Goal: Information Seeking & Learning: Check status

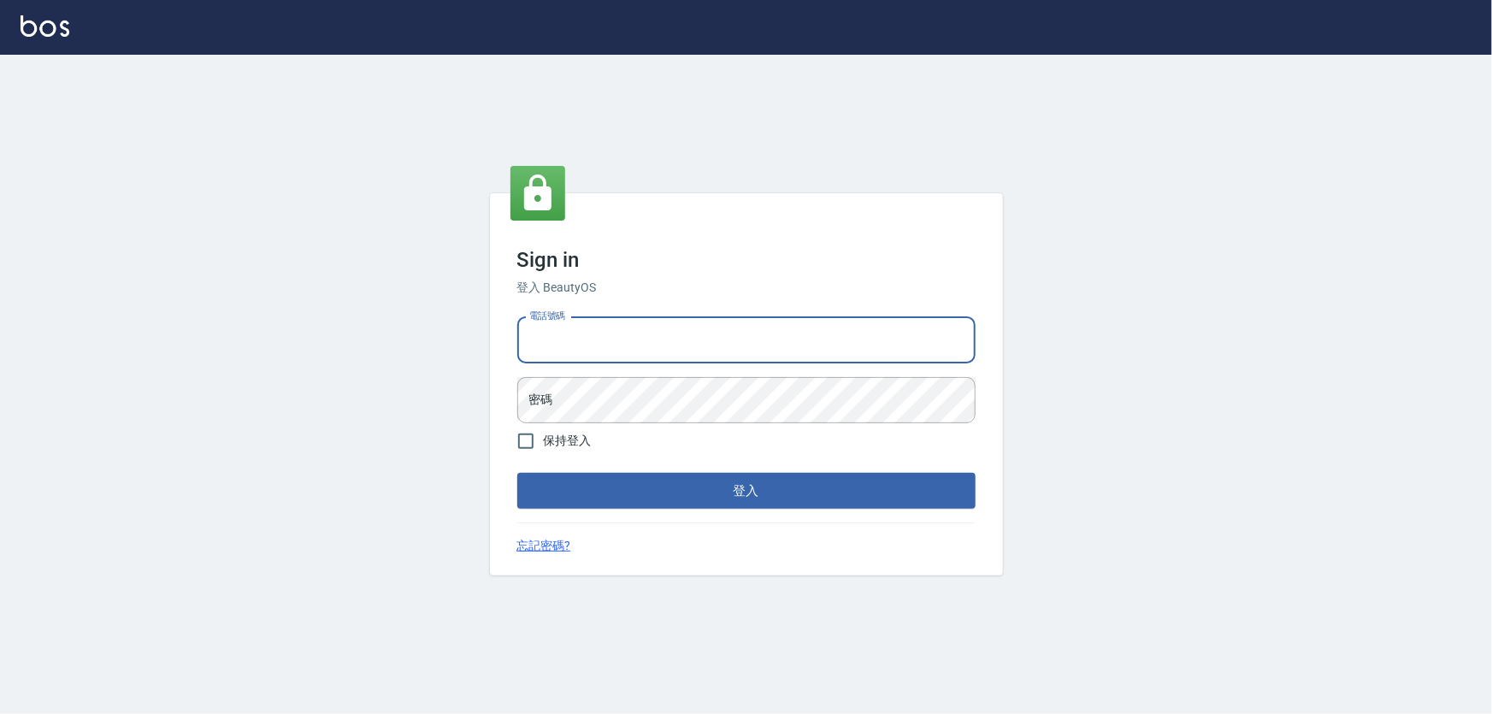
click at [691, 340] on input "電話號碼" at bounding box center [746, 340] width 458 height 46
type input "0972937753"
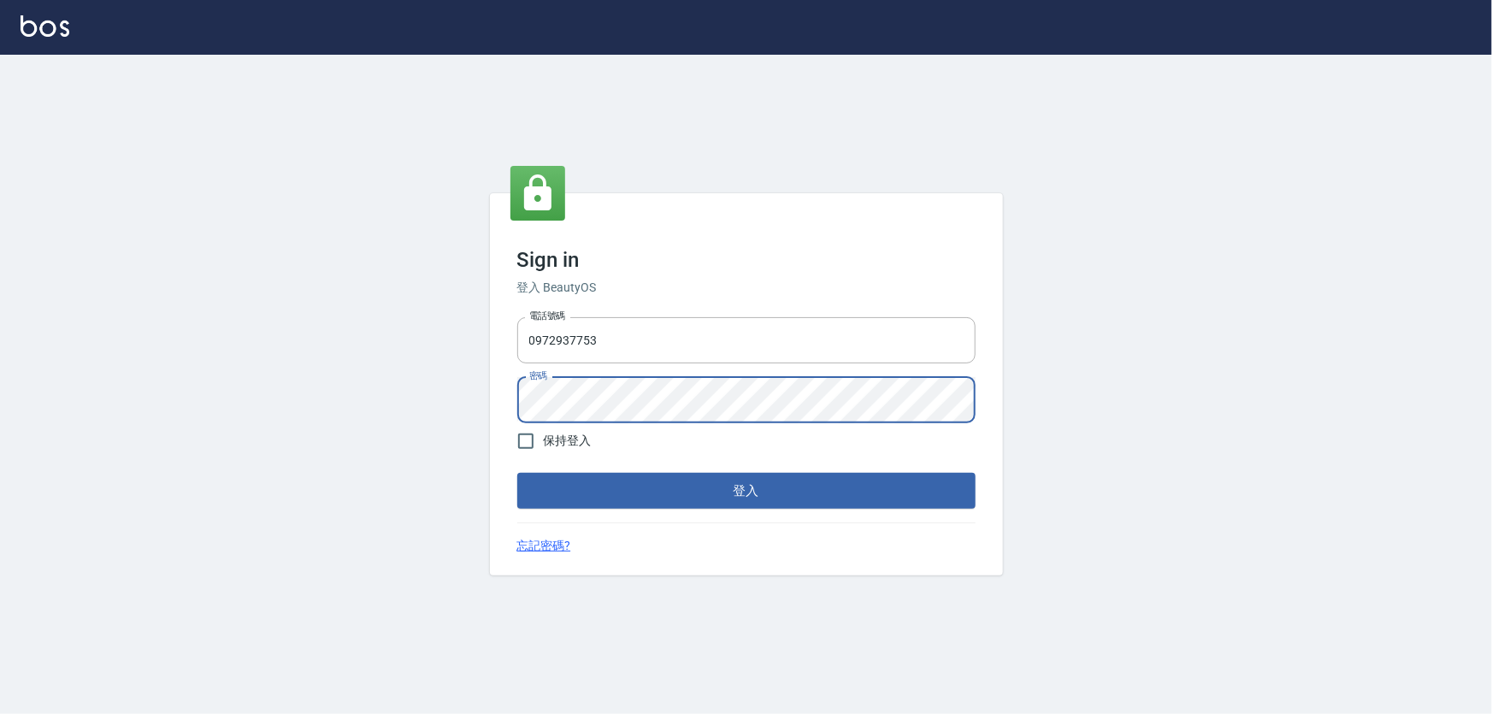
click at [517, 473] on button "登入" at bounding box center [746, 491] width 458 height 36
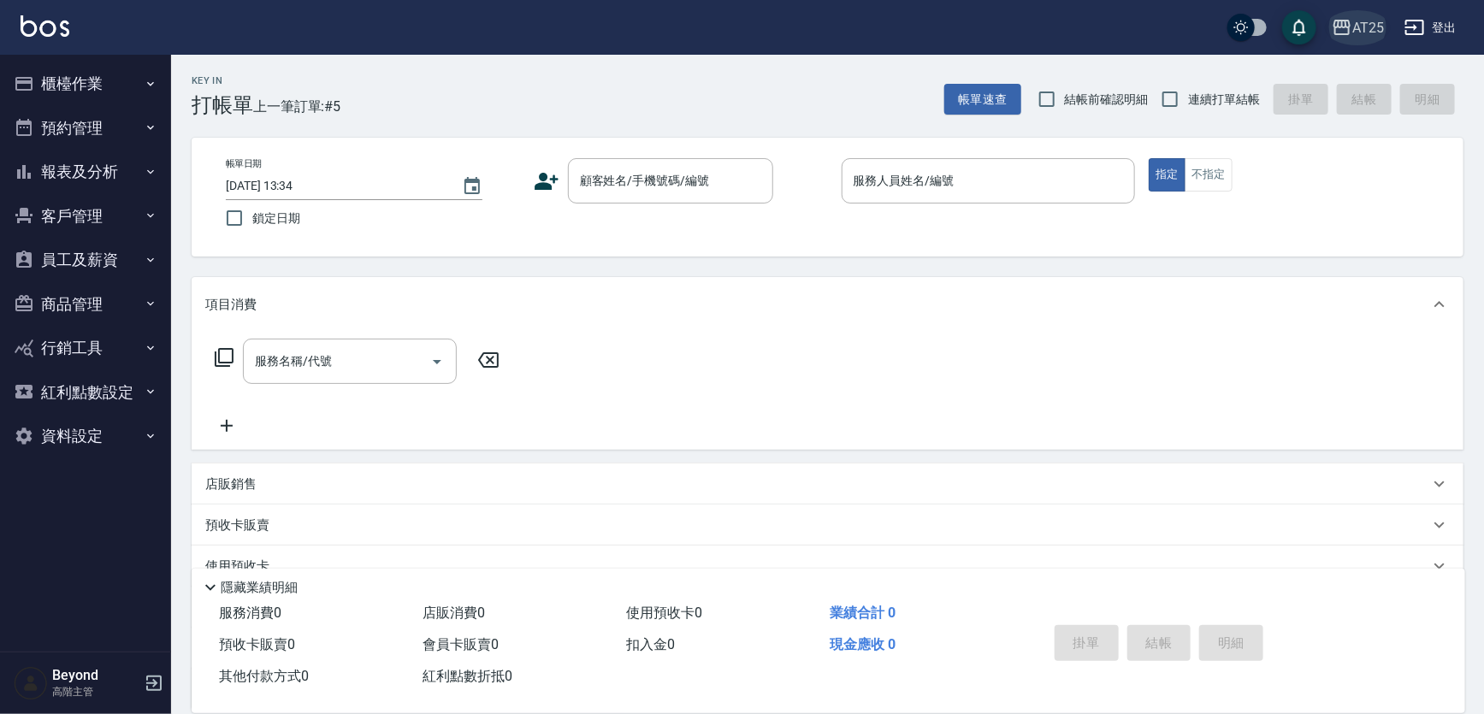
click at [1353, 25] on div "AT25" at bounding box center [1368, 27] width 32 height 21
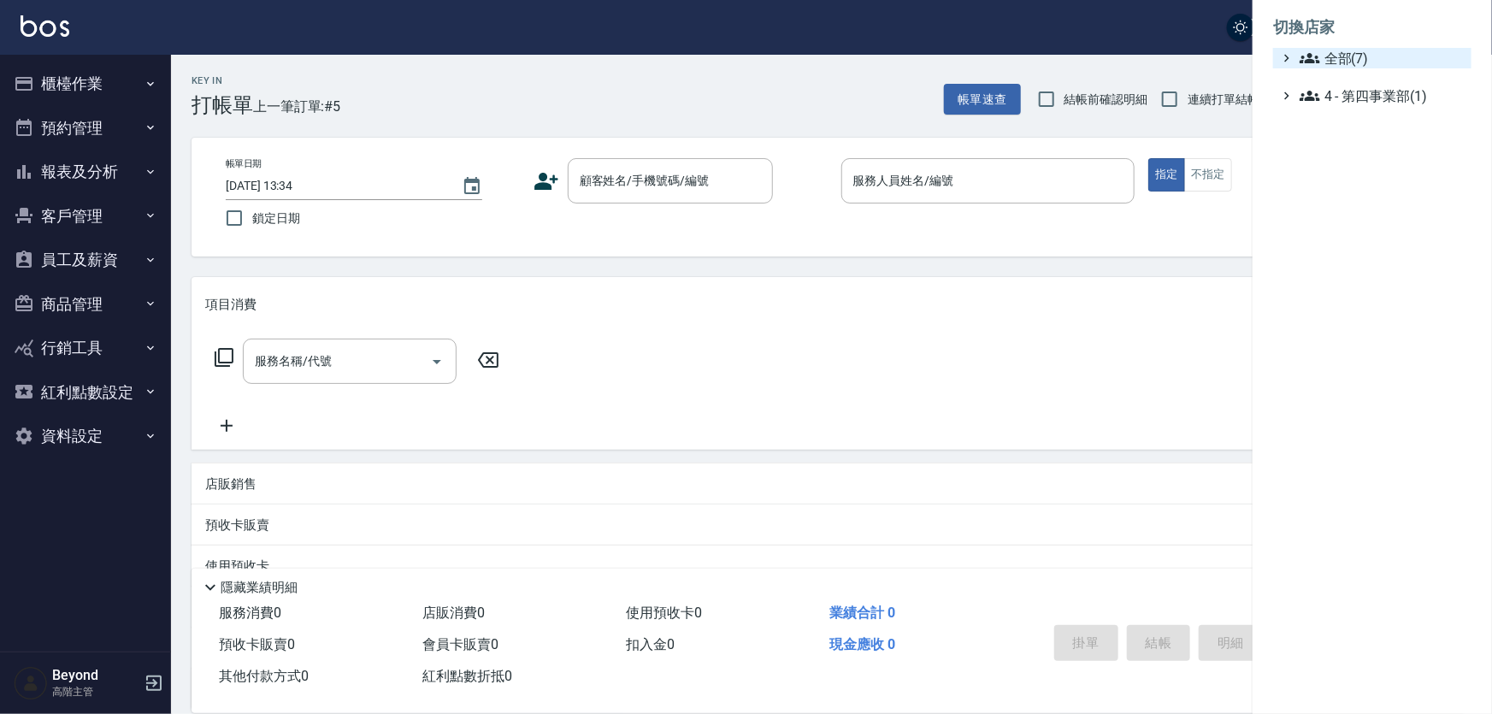
click at [1337, 64] on span "全部(7)" at bounding box center [1382, 58] width 165 height 21
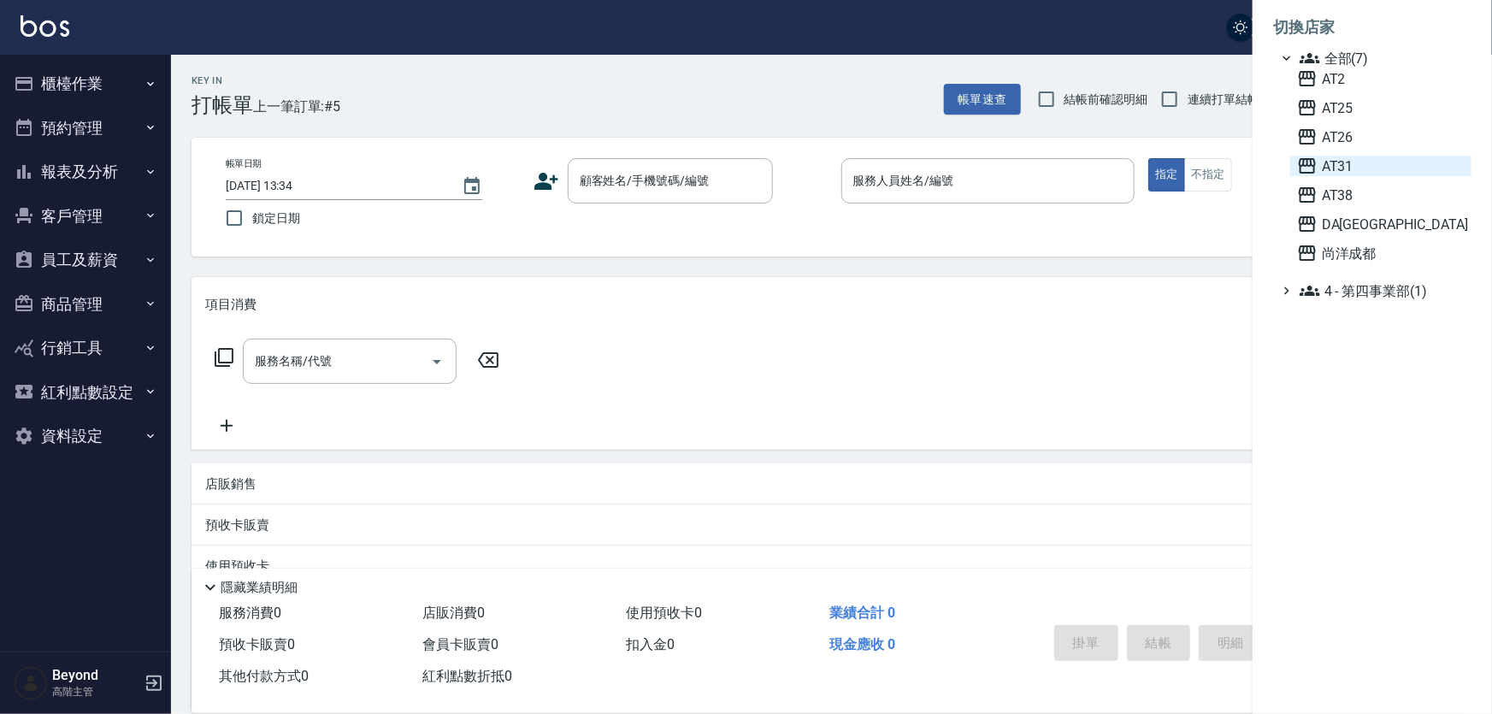
click at [1353, 156] on span "AT31" at bounding box center [1381, 166] width 168 height 21
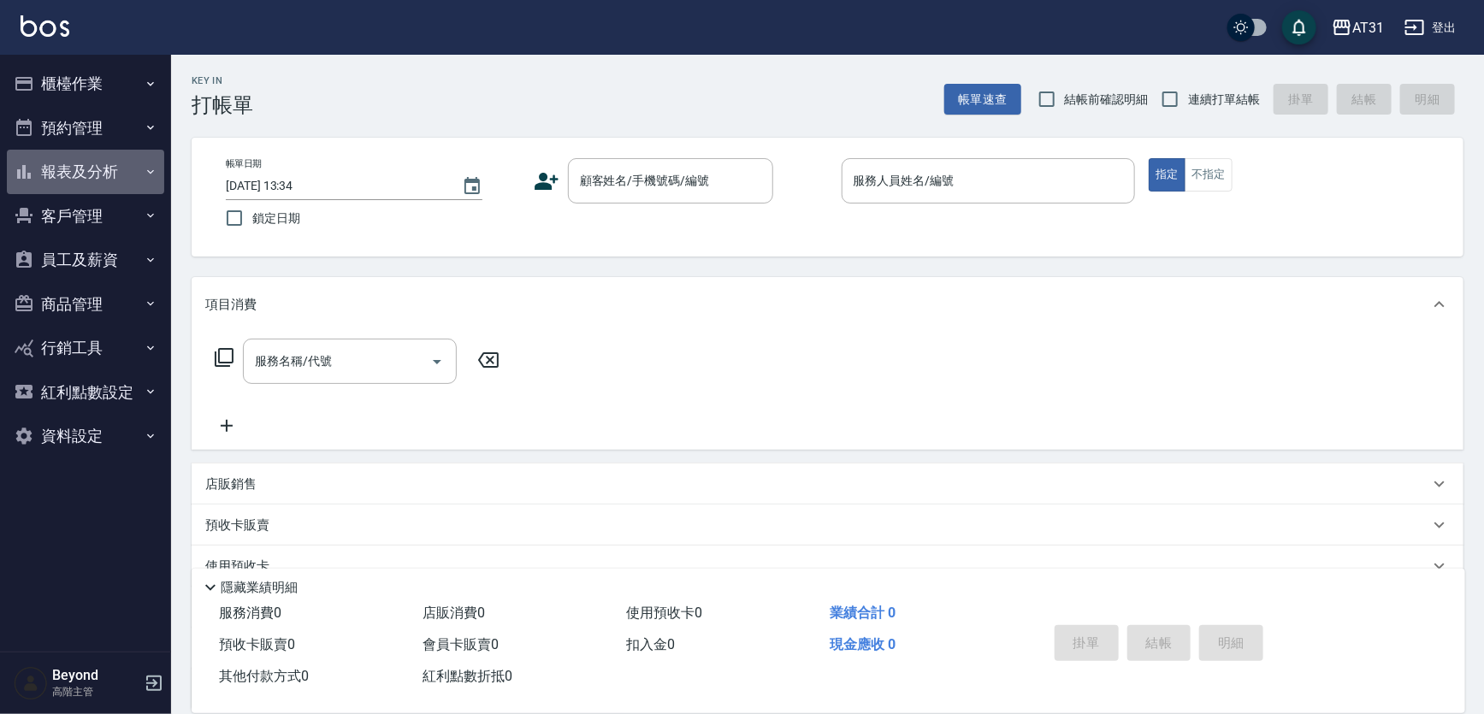
click at [79, 167] on button "報表及分析" at bounding box center [85, 172] width 157 height 44
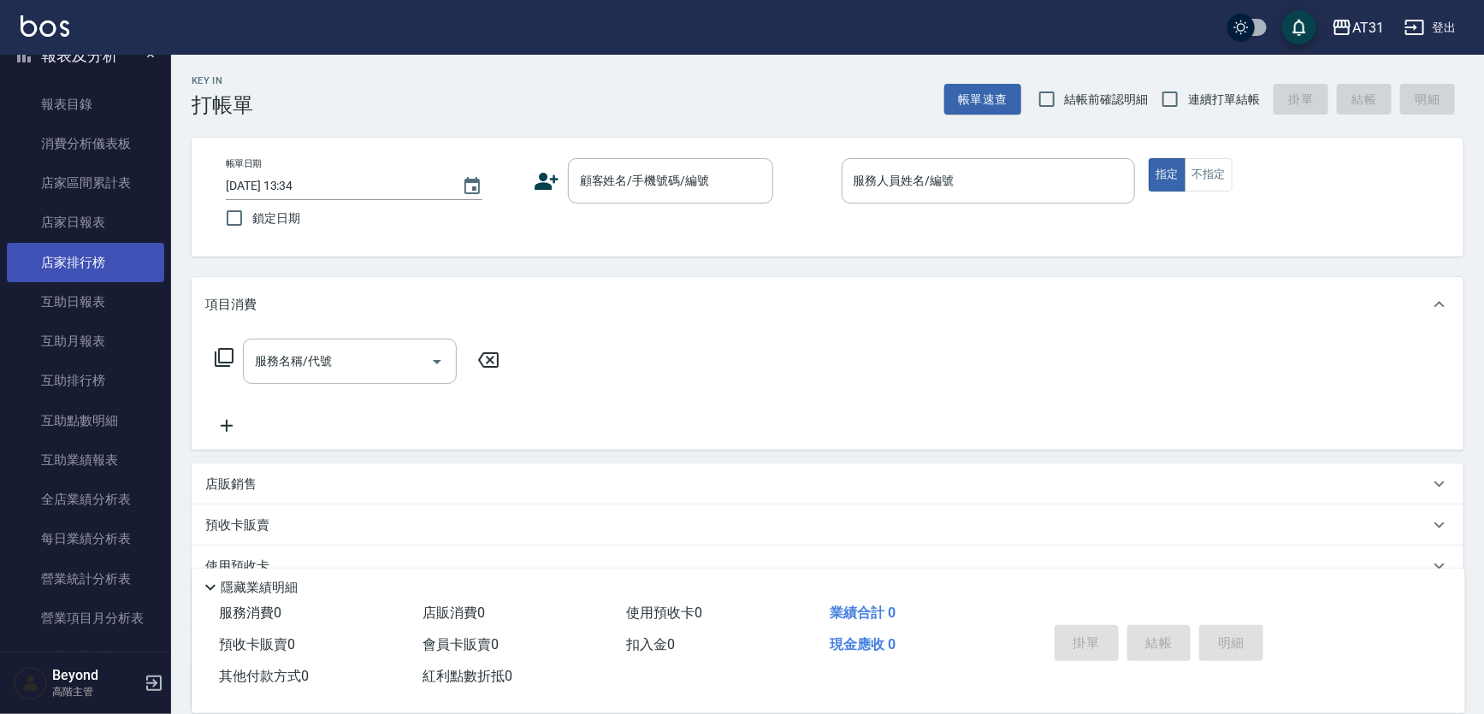
scroll to position [388, 0]
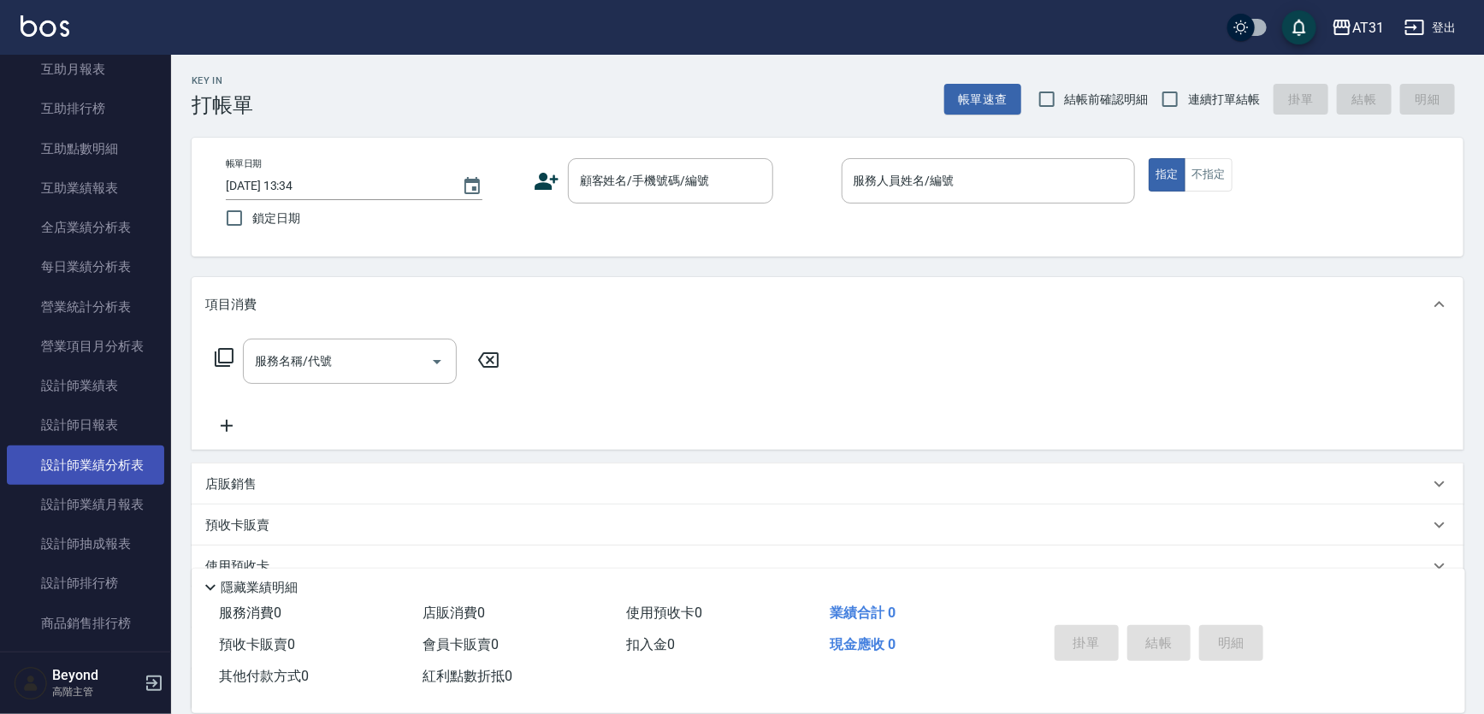
click at [102, 453] on link "設計師業績分析表" at bounding box center [85, 465] width 157 height 39
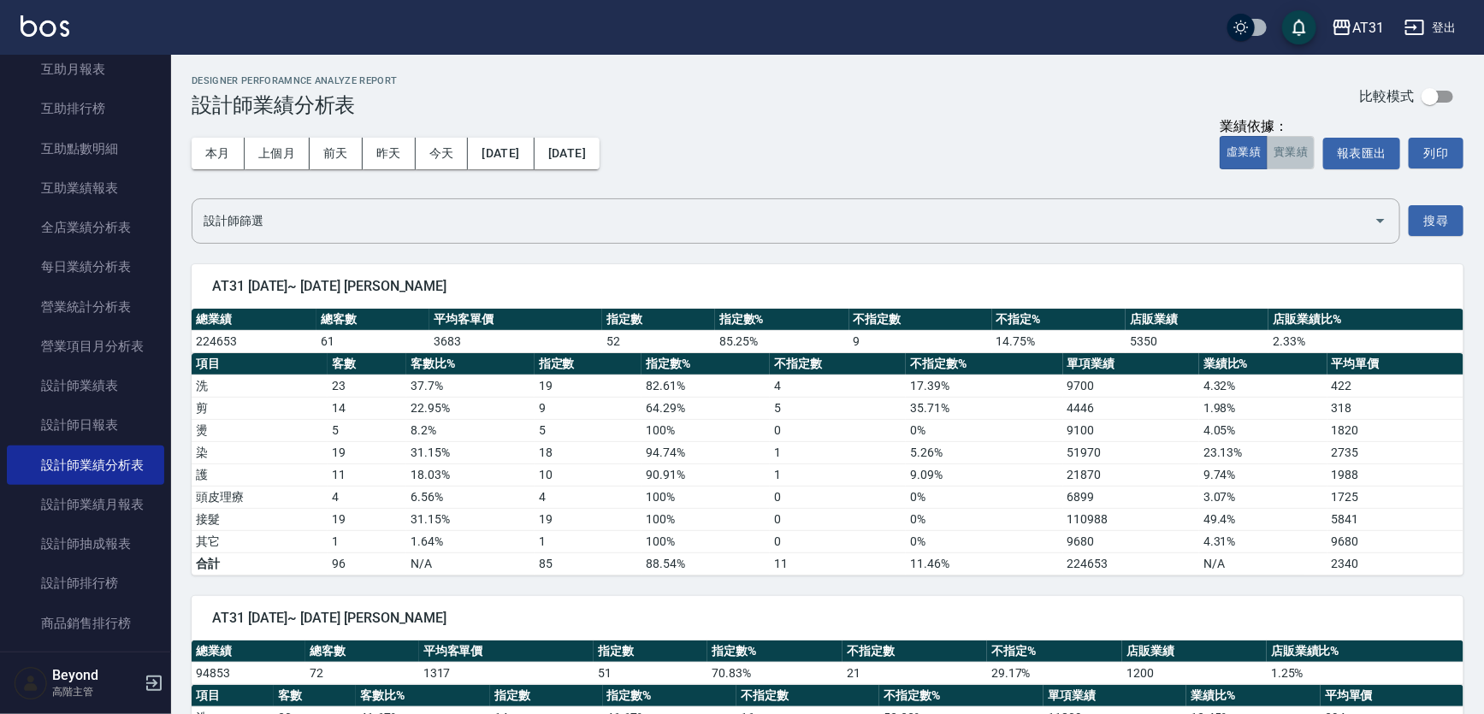
click at [1284, 150] on button "實業績" at bounding box center [1290, 152] width 48 height 33
drag, startPoint x: 808, startPoint y: 121, endPoint x: 922, endPoint y: 109, distance: 114.5
click at [811, 121] on div "本月 上個月 前天 昨天 今天 2025/08/01 2025/08/24 業績依據： 虛業績 實業績 報表匯出 列印" at bounding box center [828, 153] width 1272 height 73
click at [922, 109] on div "Designer Perforamnce Analyze Report 設計師業績分析表 比較模式" at bounding box center [828, 96] width 1272 height 42
click at [926, 109] on div "Designer Perforamnce Analyze Report 設計師業績分析表 比較模式" at bounding box center [828, 96] width 1272 height 42
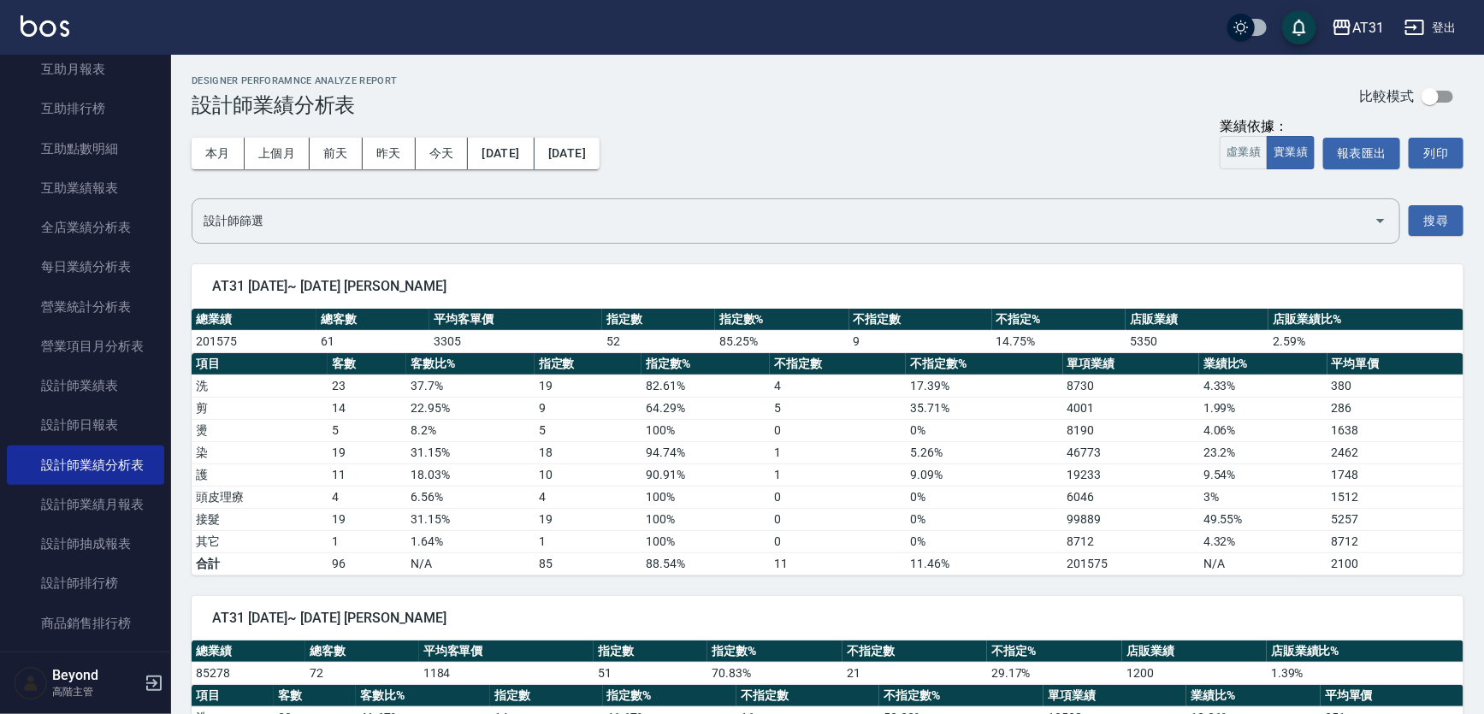
click at [972, 109] on div "Designer Perforamnce Analyze Report 設計師業績分析表 比較模式" at bounding box center [828, 96] width 1272 height 42
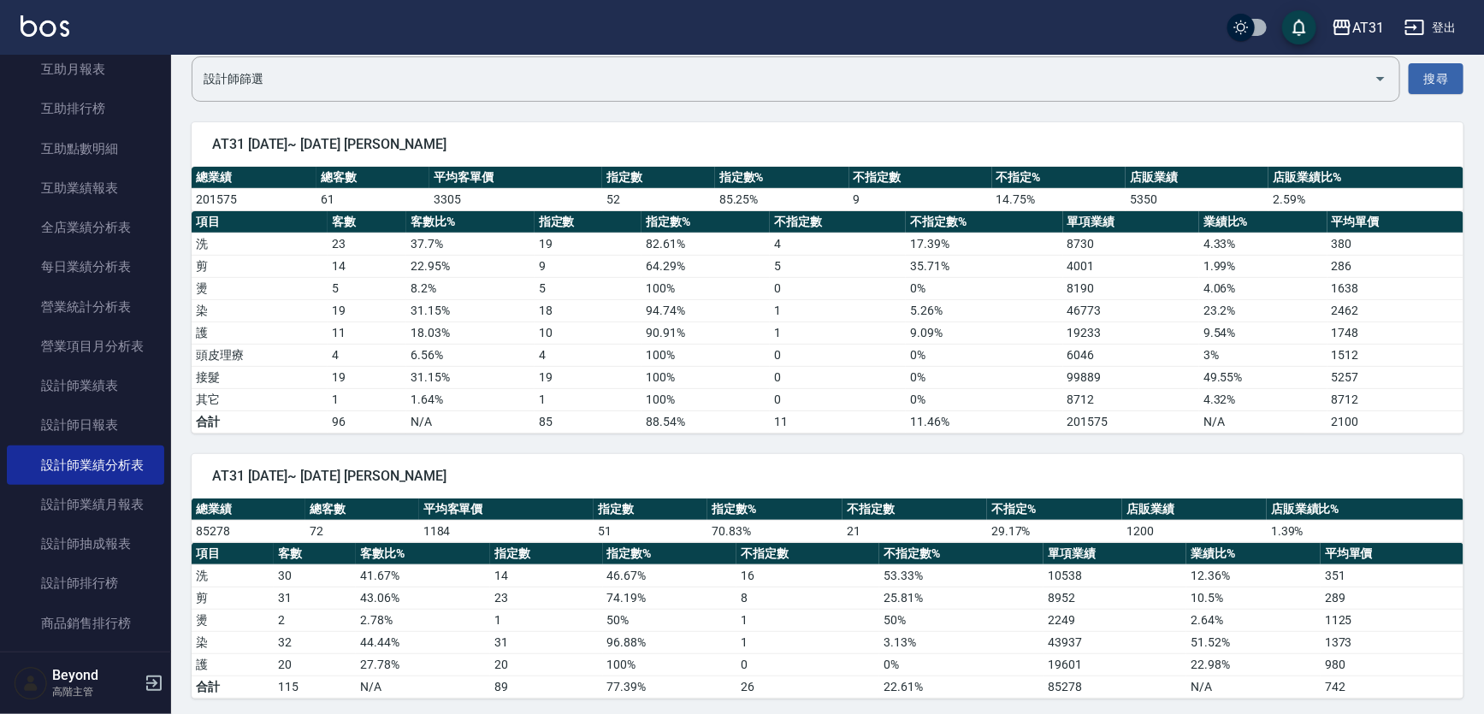
scroll to position [466, 0]
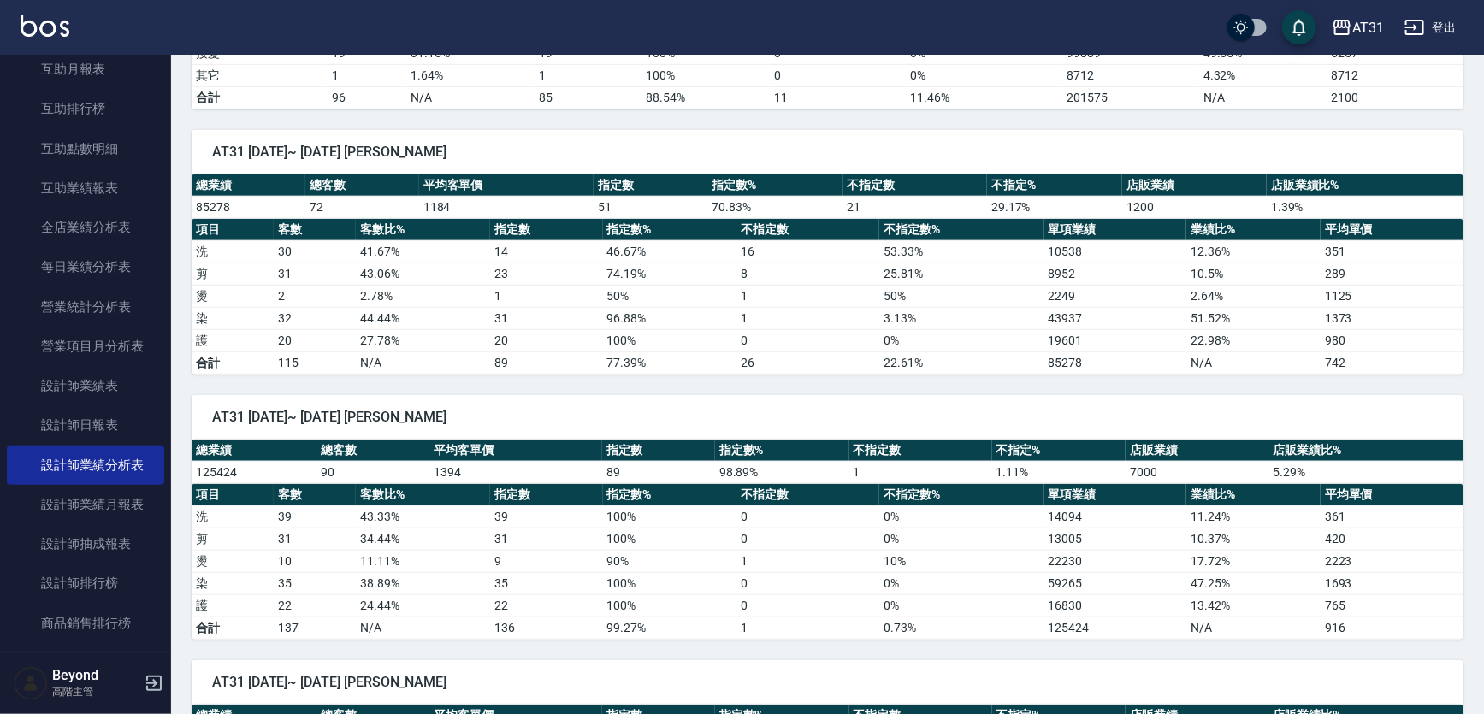
click at [881, 152] on span "AT31 2025/08/01~ 2025/08/24 Andy" at bounding box center [827, 152] width 1231 height 17
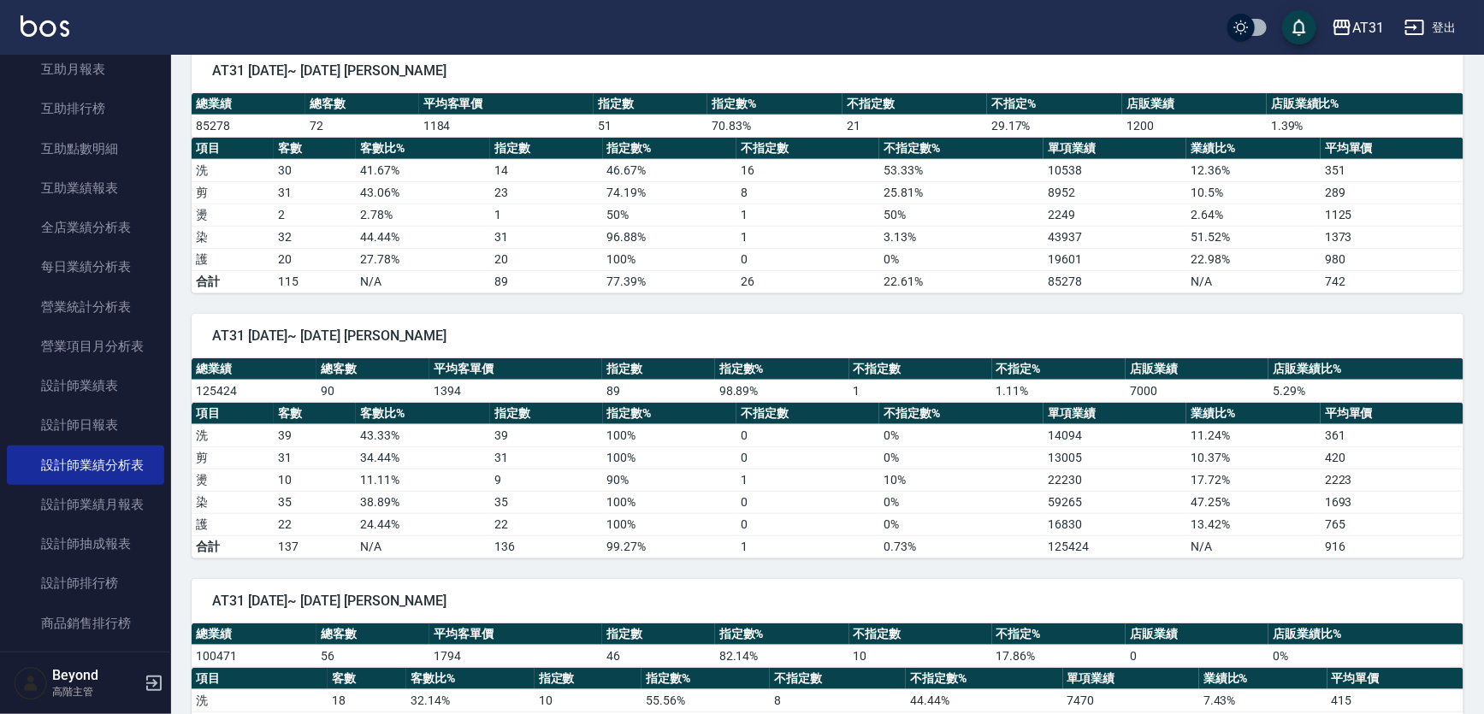
scroll to position [0, 0]
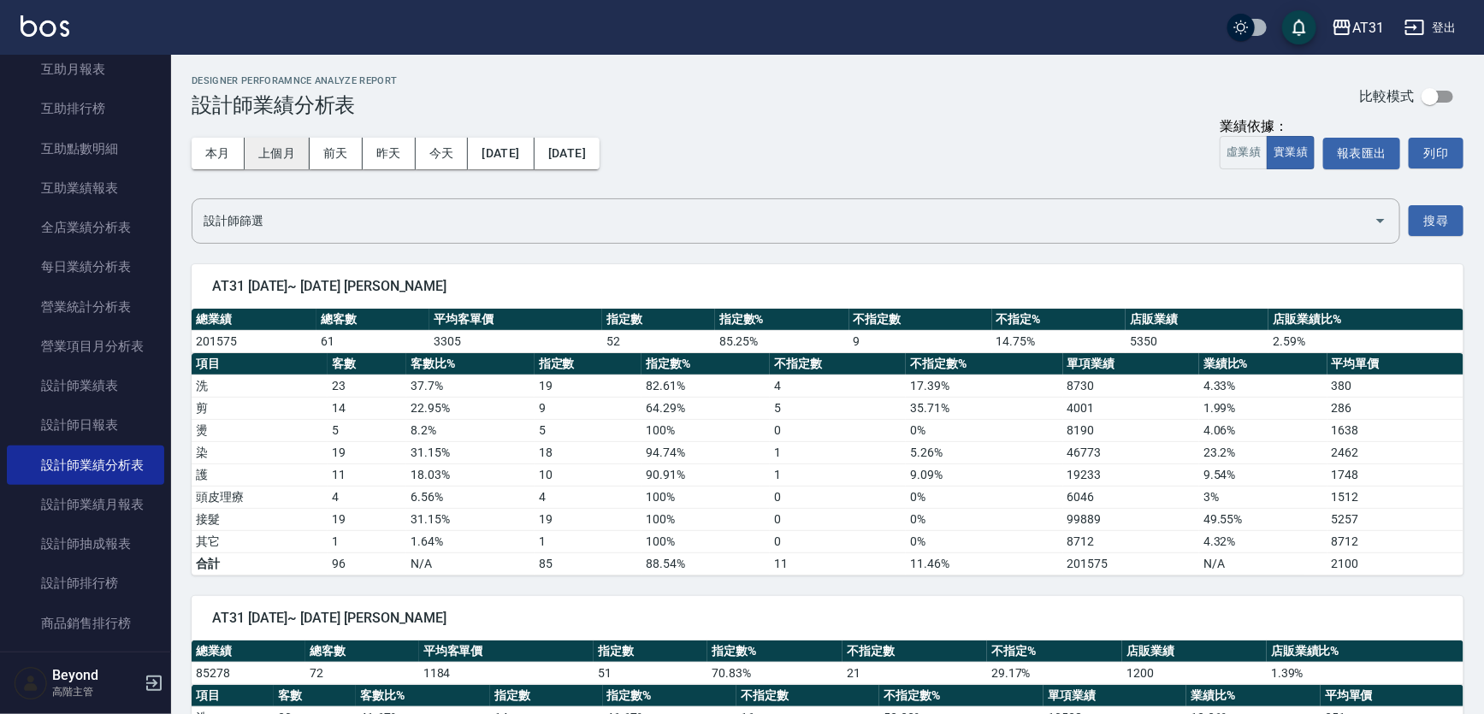
click at [291, 150] on button "上個月" at bounding box center [277, 154] width 65 height 32
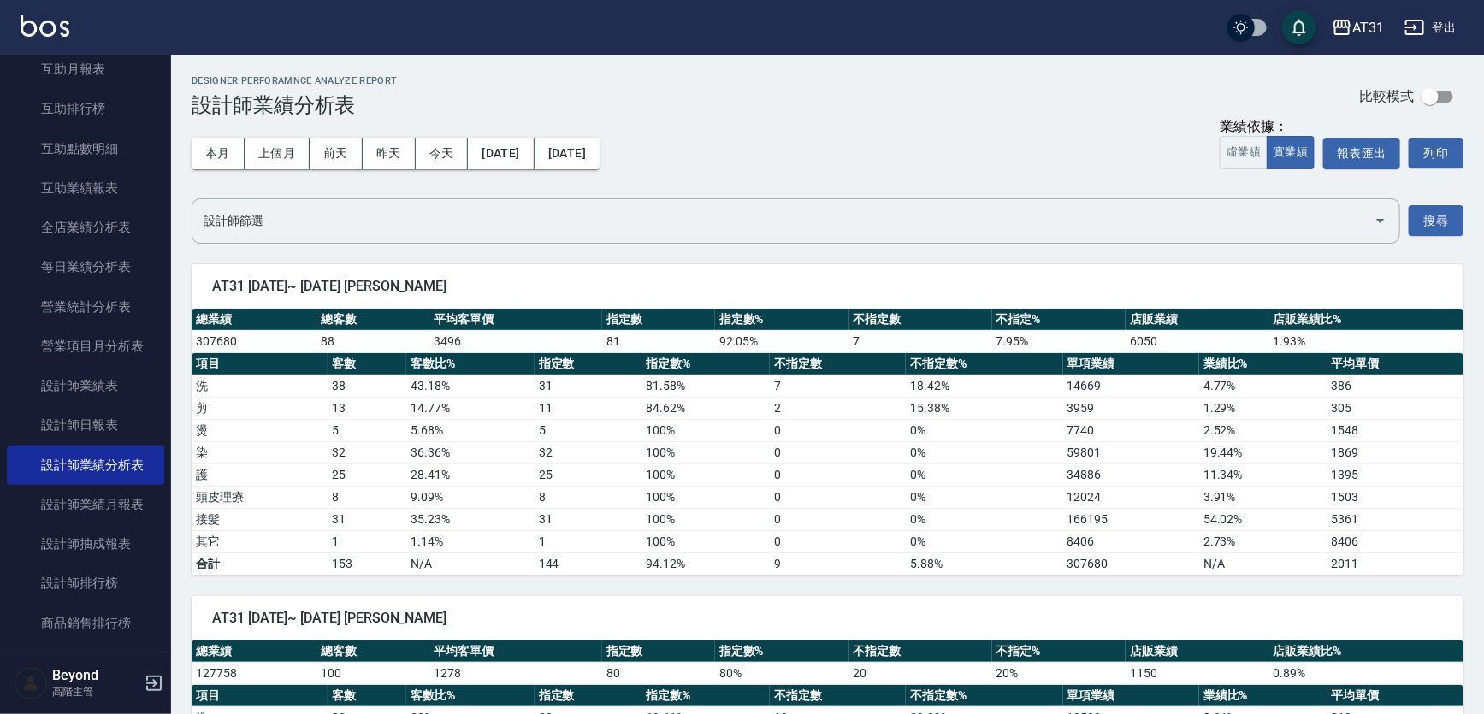
click at [788, 115] on div "Designer Perforamnce Analyze Report 設計師業績分析表 比較模式" at bounding box center [828, 96] width 1272 height 42
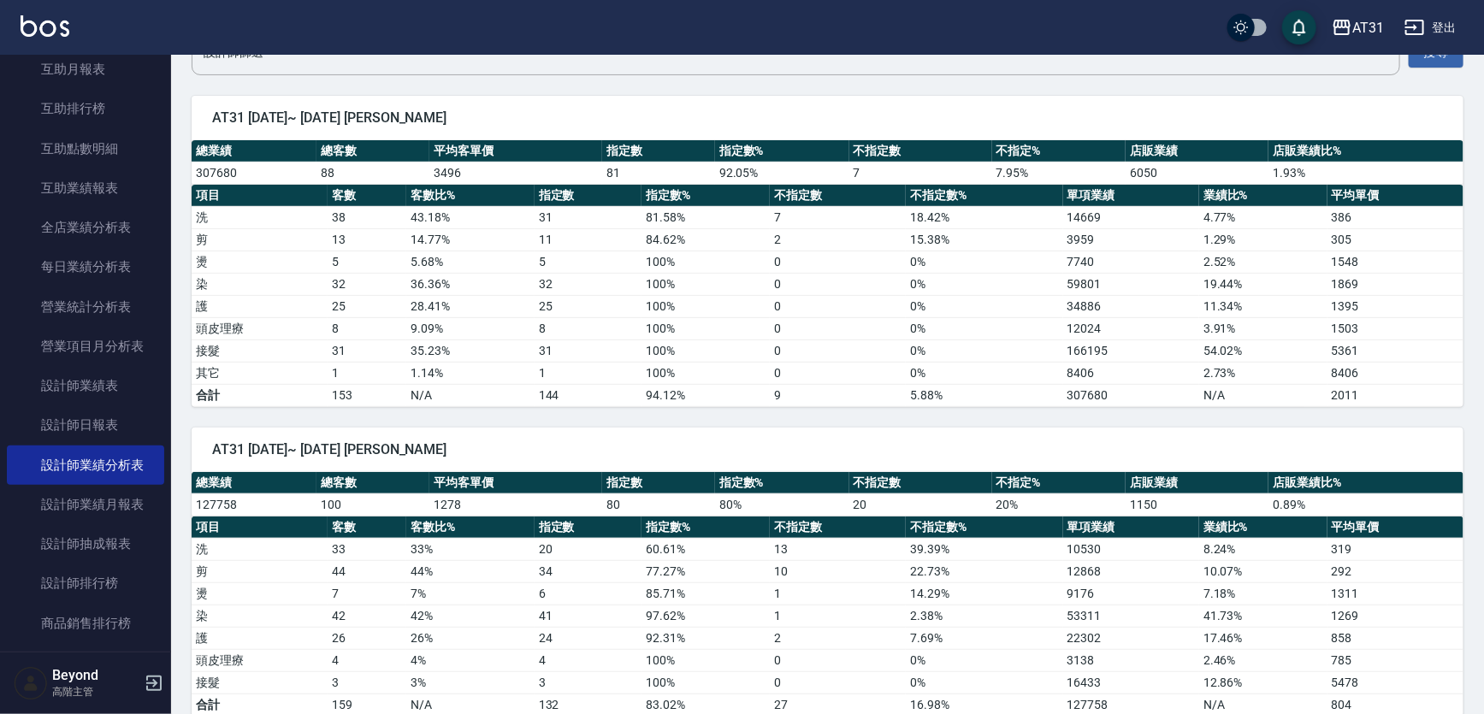
scroll to position [466, 0]
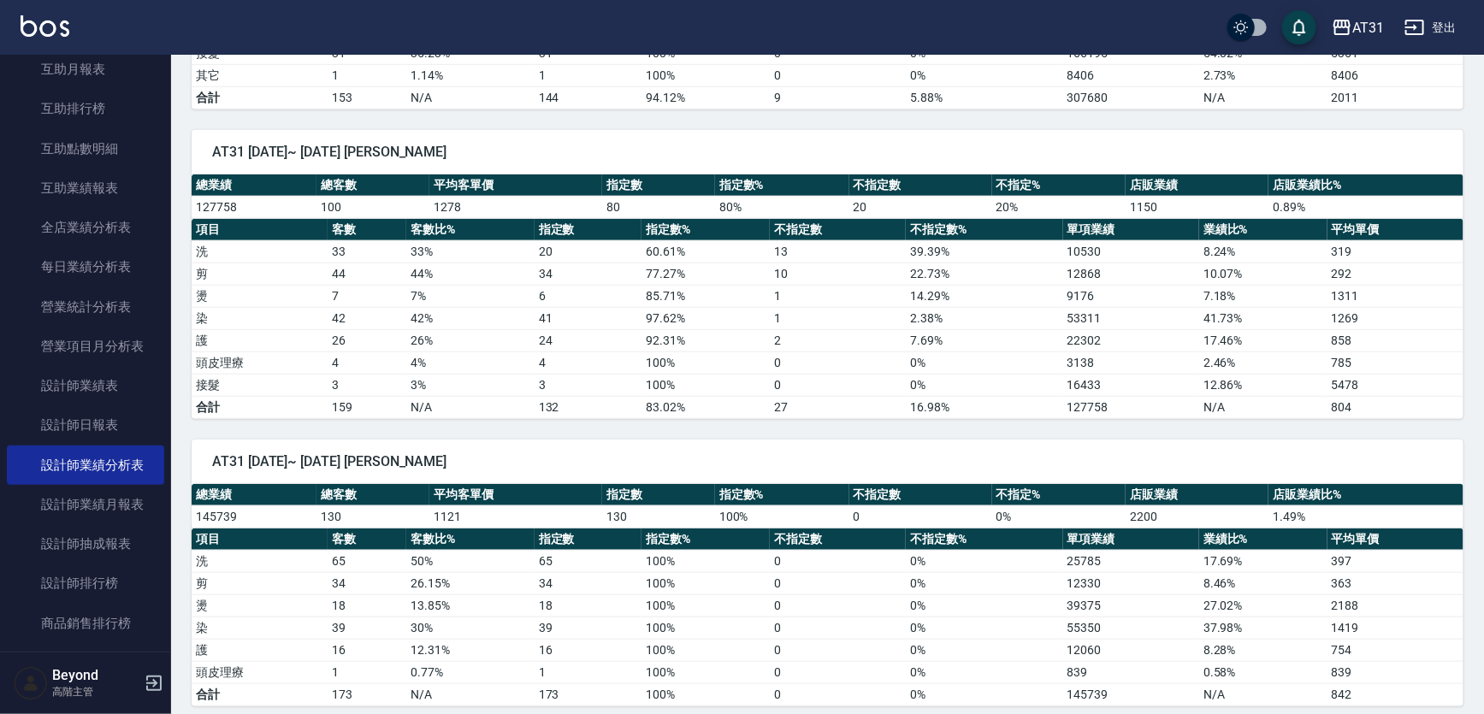
click at [882, 144] on span "AT31 2025/07/01~ 2025/07/31 Andy" at bounding box center [827, 152] width 1231 height 17
click at [900, 144] on span "AT31 2025/07/01~ 2025/07/31 Andy" at bounding box center [827, 152] width 1231 height 17
click at [943, 144] on span "AT31 2025/07/01~ 2025/07/31 Andy" at bounding box center [827, 152] width 1231 height 17
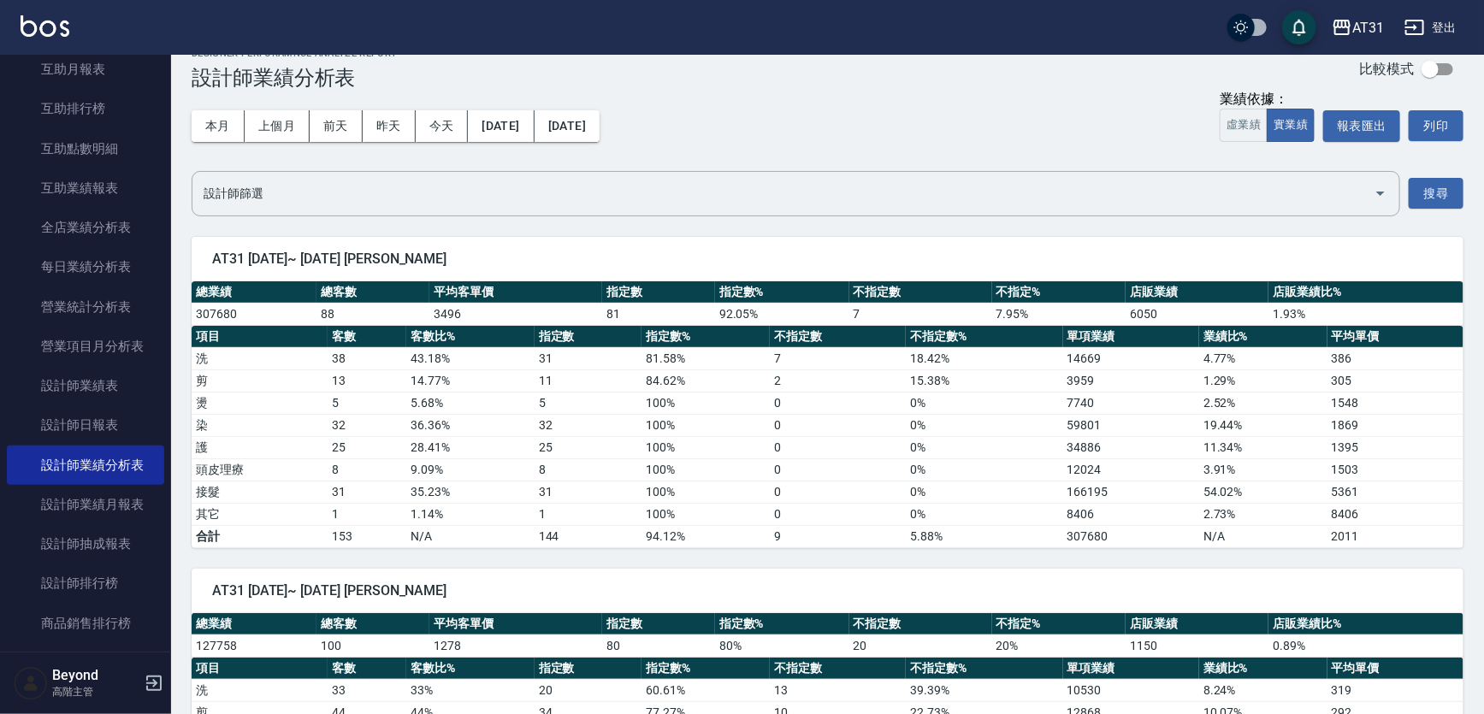
scroll to position [0, 0]
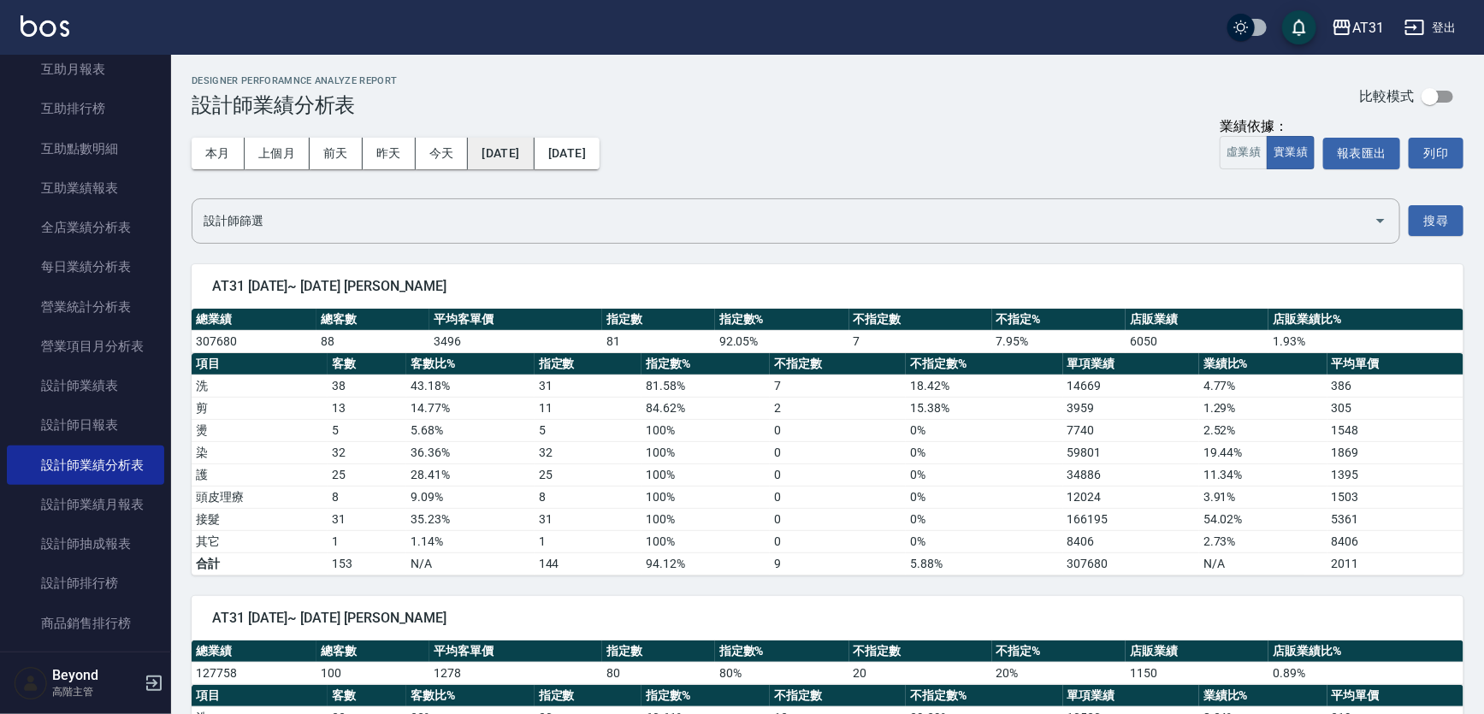
click at [527, 142] on button "2025/07/01" at bounding box center [501, 154] width 66 height 32
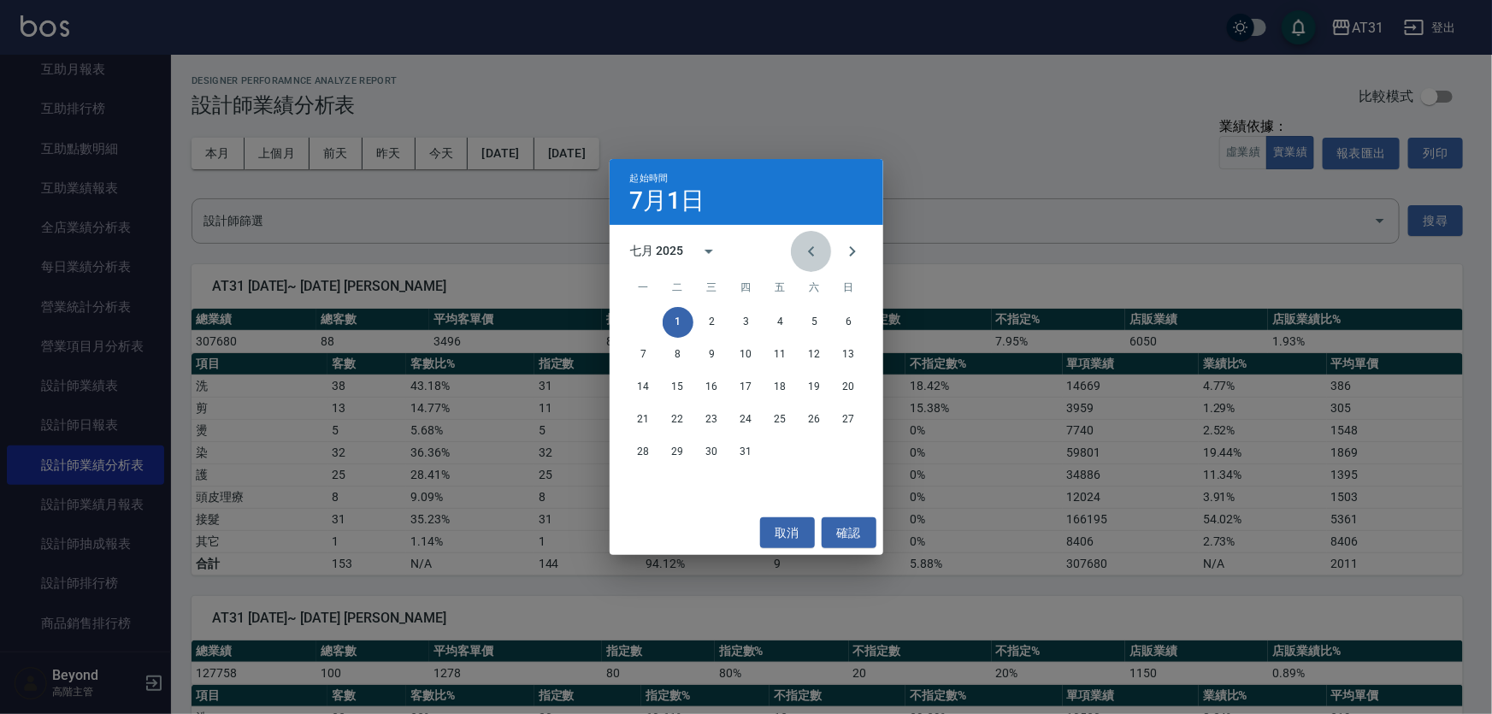
click at [813, 256] on icon "Previous month" at bounding box center [811, 251] width 21 height 21
click at [856, 324] on button "1" at bounding box center [849, 322] width 31 height 31
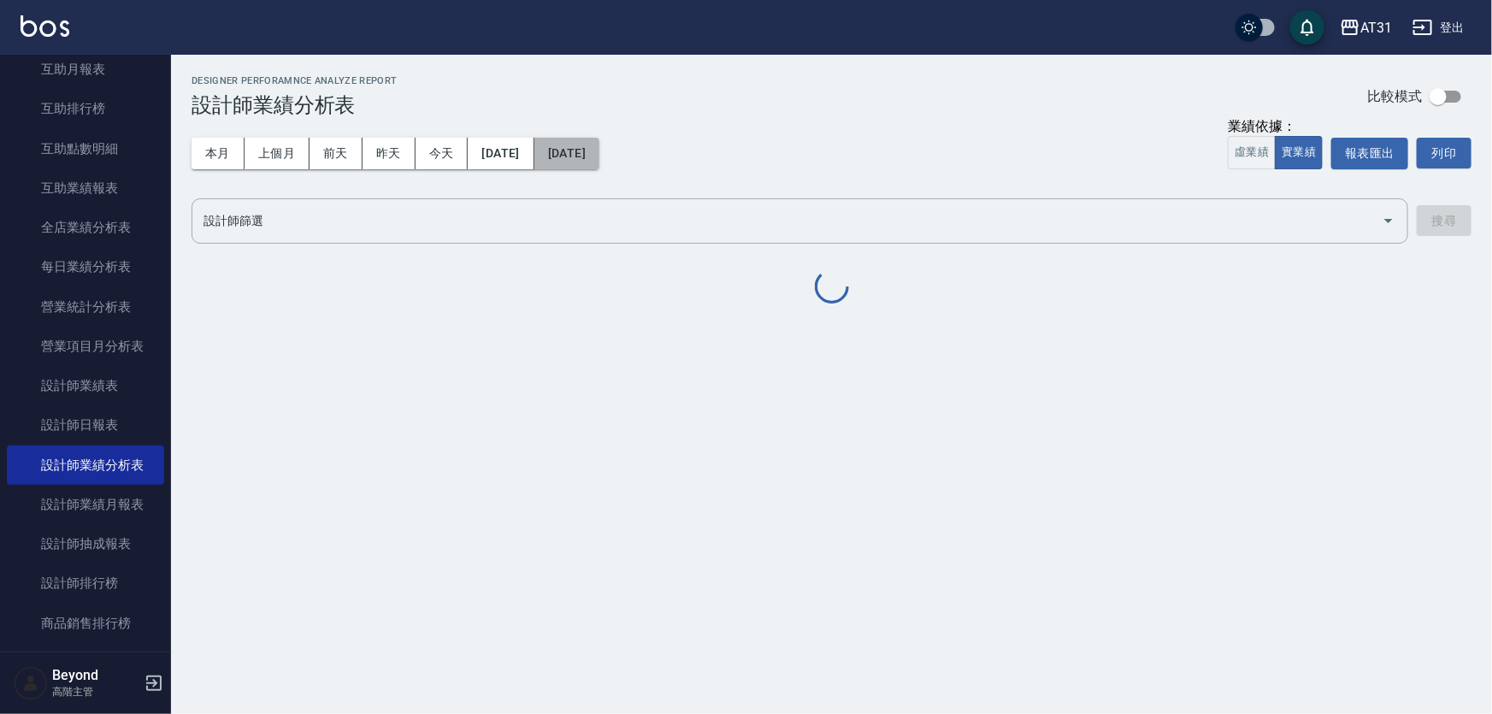
click at [599, 153] on button "2025/07/31" at bounding box center [566, 154] width 65 height 32
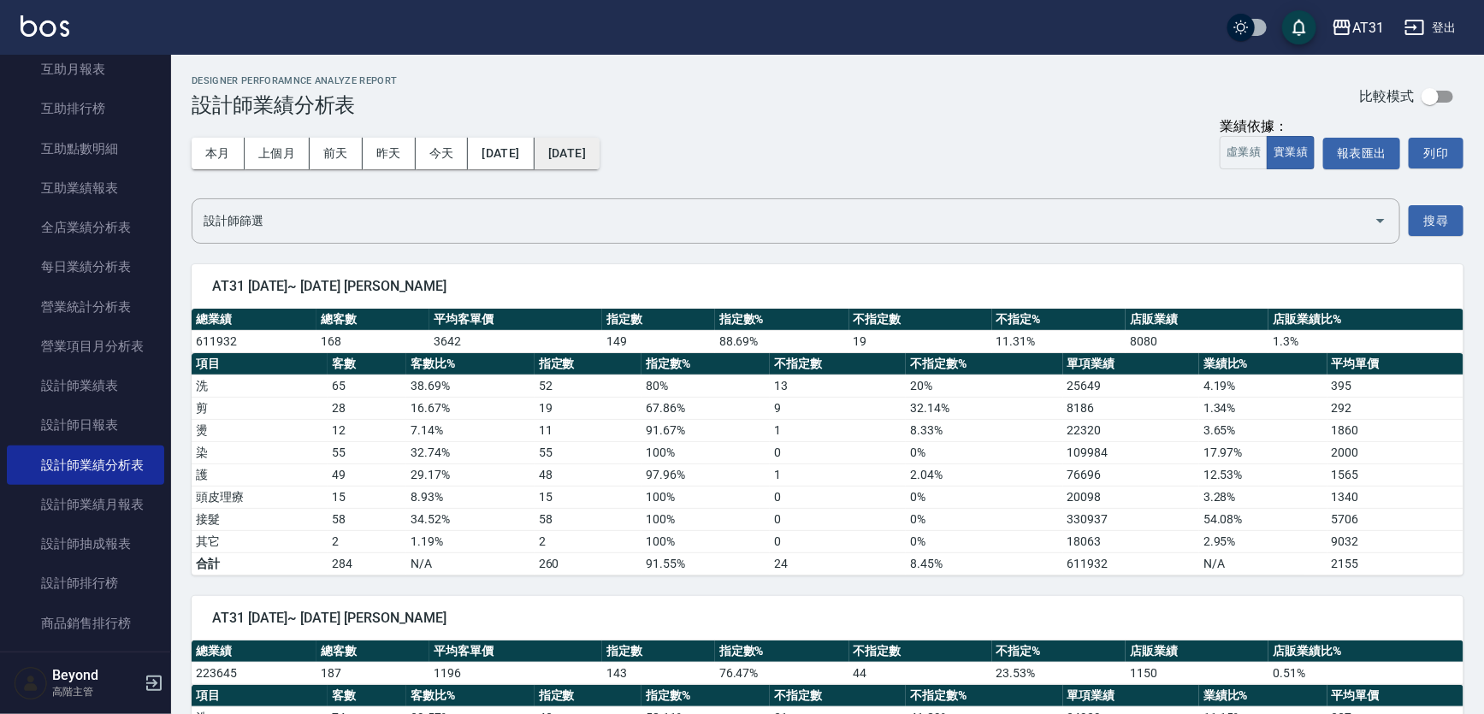
click at [599, 154] on button "2025/07/31" at bounding box center [566, 154] width 65 height 32
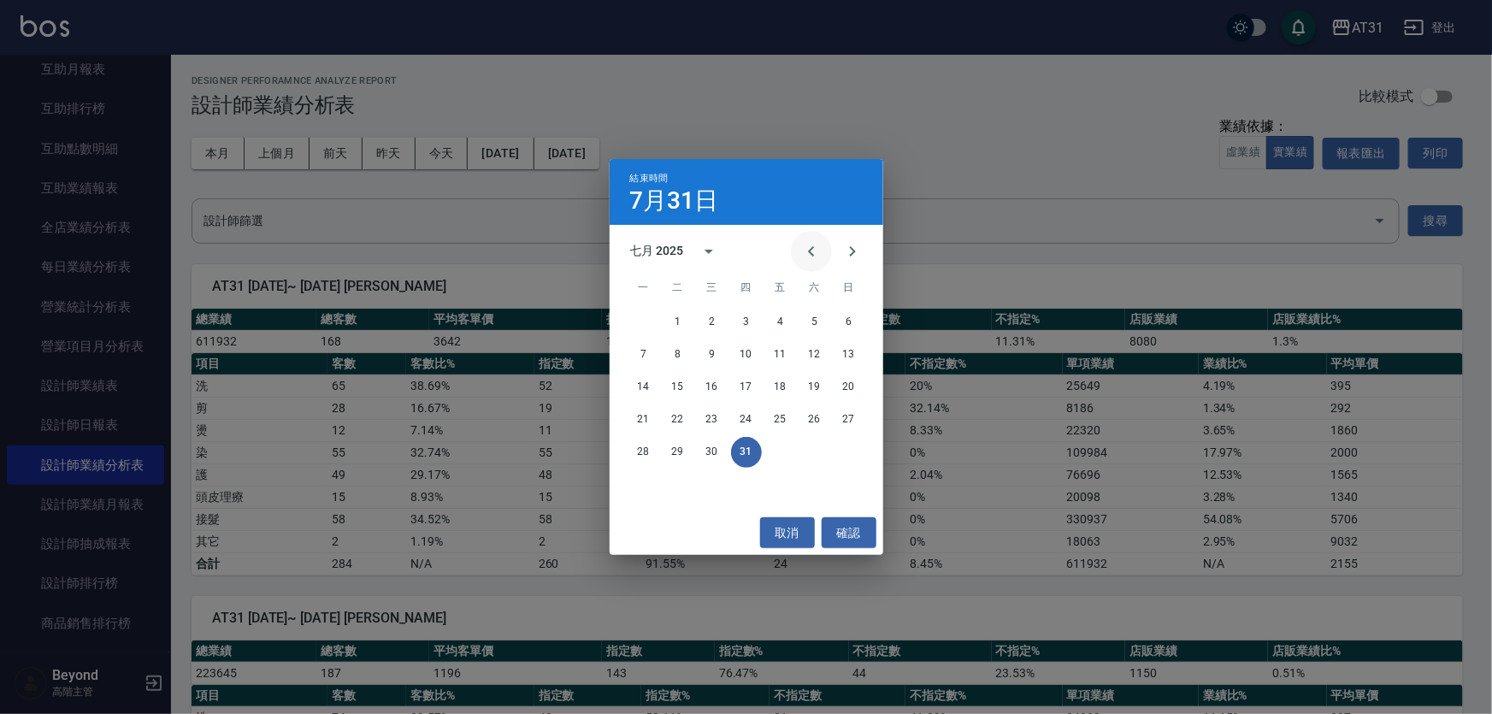
click at [815, 252] on icon "Previous month" at bounding box center [811, 251] width 21 height 21
click at [650, 482] on button "30" at bounding box center [644, 484] width 31 height 31
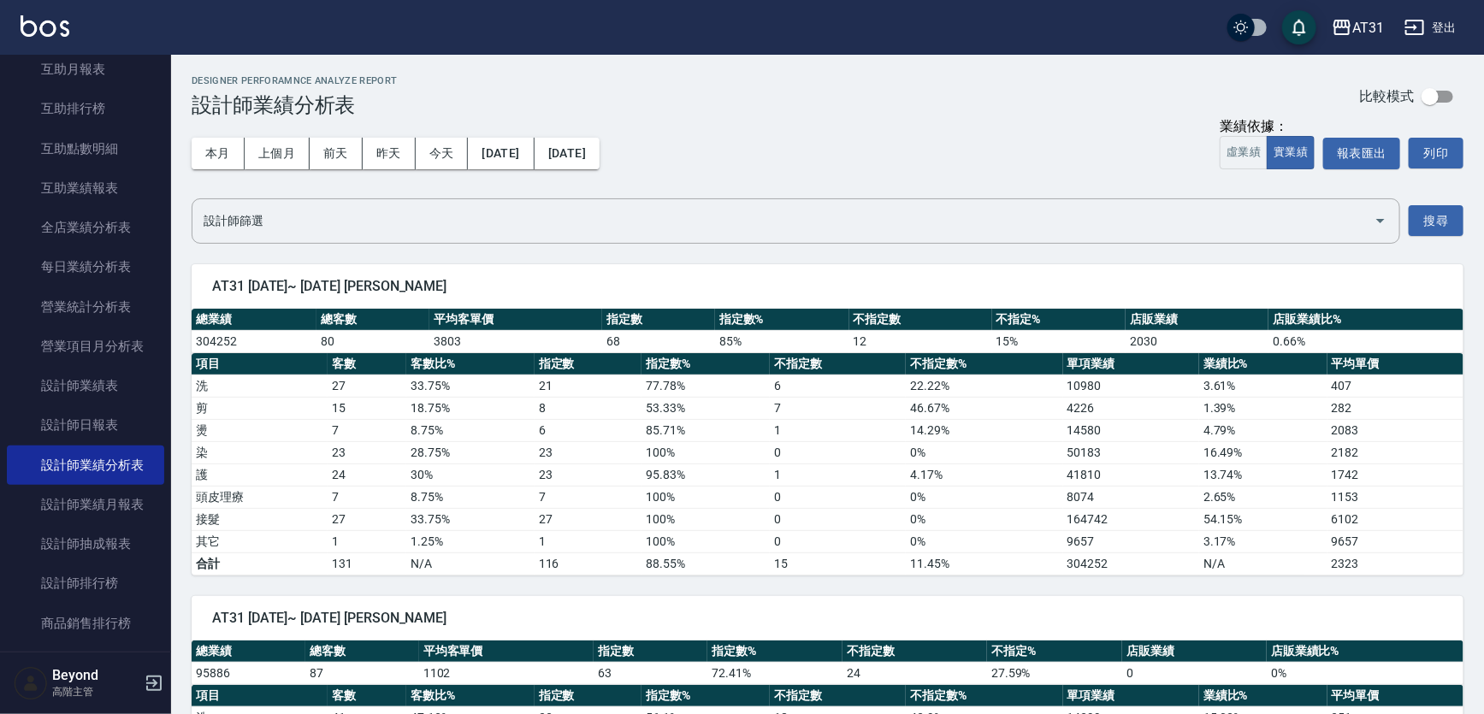
click at [983, 89] on div "Designer Perforamnce Analyze Report 設計師業績分析表 比較模式" at bounding box center [828, 96] width 1272 height 42
click at [1046, 102] on div "Designer Perforamnce Analyze Report 設計師業績分析表 比較模式" at bounding box center [828, 96] width 1272 height 42
click at [1089, 109] on div "Designer Perforamnce Analyze Report 設計師業績分析表 比較模式" at bounding box center [828, 96] width 1272 height 42
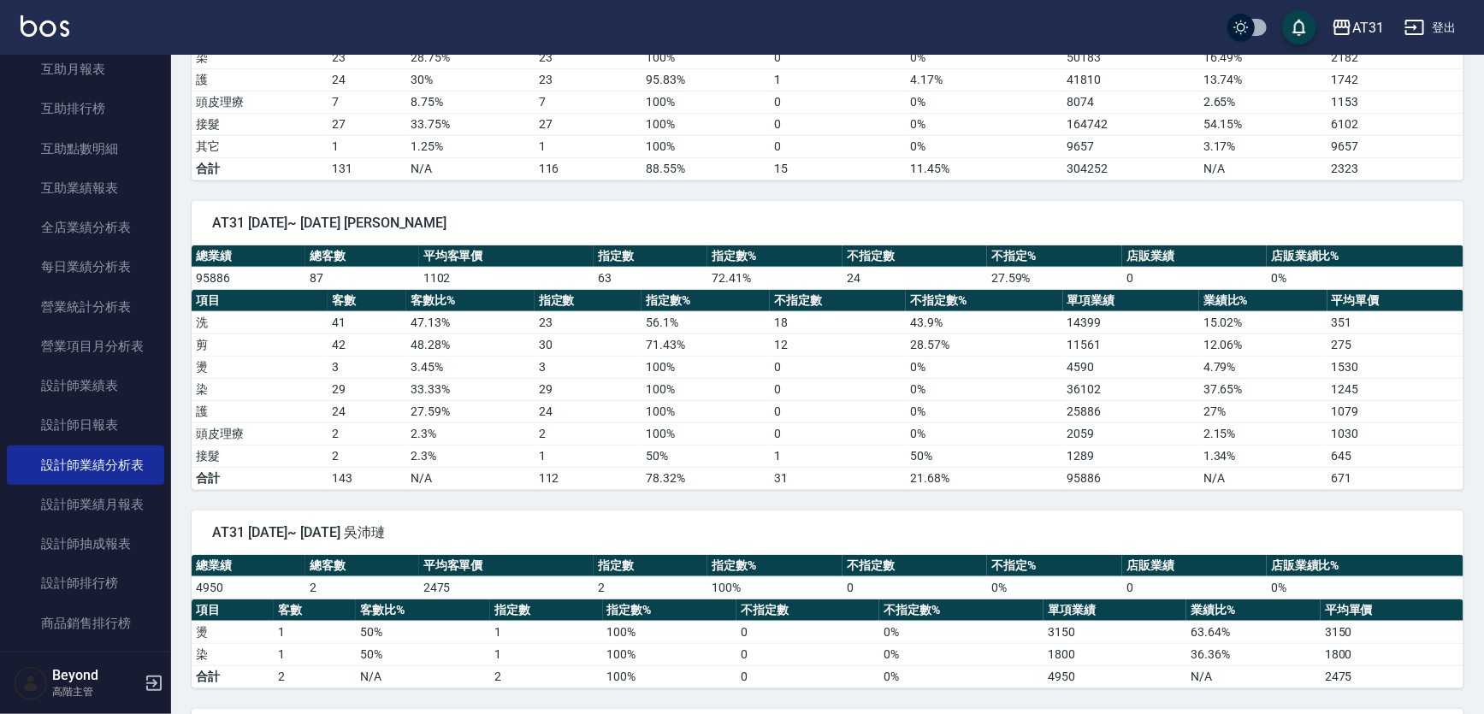
scroll to position [388, 0]
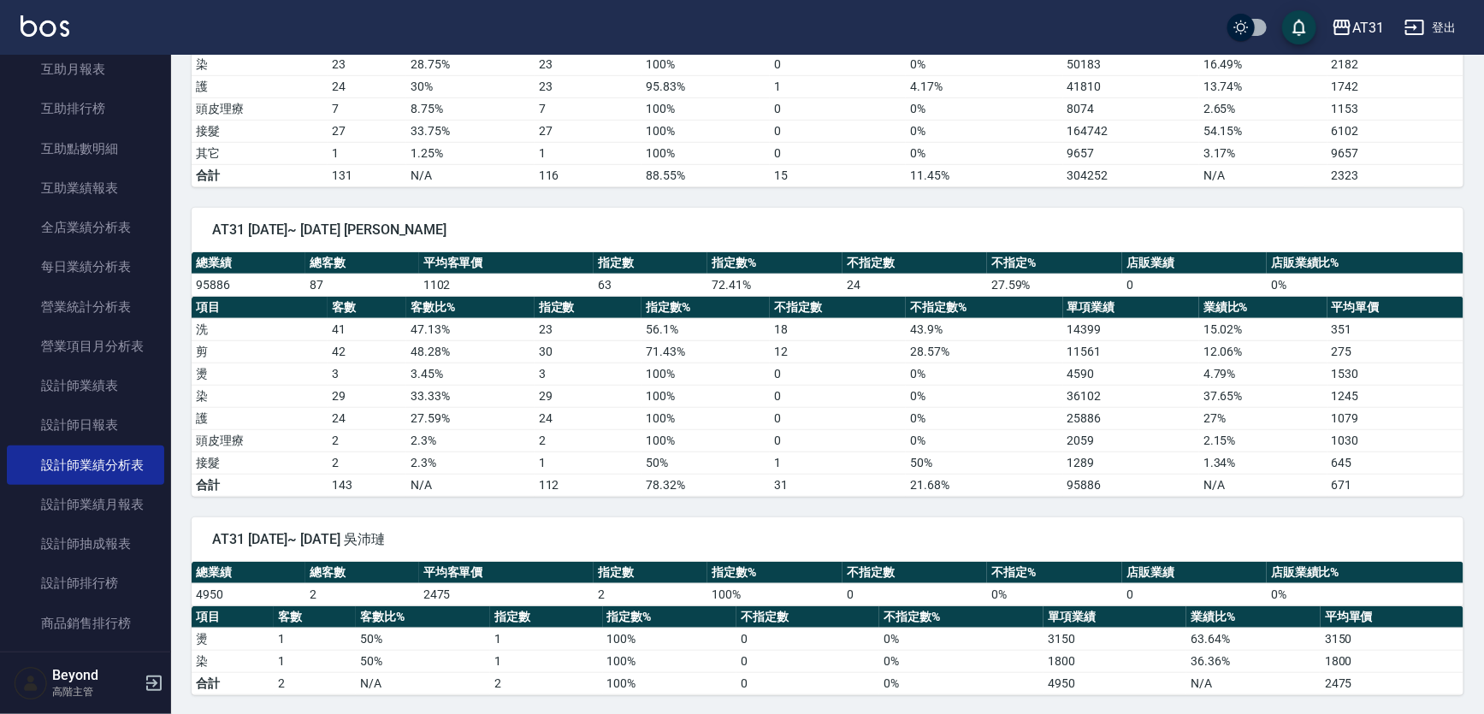
click at [999, 213] on div "AT31 2025/06/01~ 2025/06/30 Andy" at bounding box center [828, 230] width 1272 height 44
click at [1042, 221] on span "AT31 2025/06/01~ 2025/06/30 Andy" at bounding box center [827, 229] width 1231 height 17
click at [1072, 223] on span "AT31 2025/06/01~ 2025/06/30 Andy" at bounding box center [827, 229] width 1231 height 17
click at [947, 215] on div "AT31 2025/06/01~ 2025/06/30 Andy" at bounding box center [828, 230] width 1272 height 44
click at [975, 221] on span "AT31 2025/06/01~ 2025/06/30 Andy" at bounding box center [827, 229] width 1231 height 17
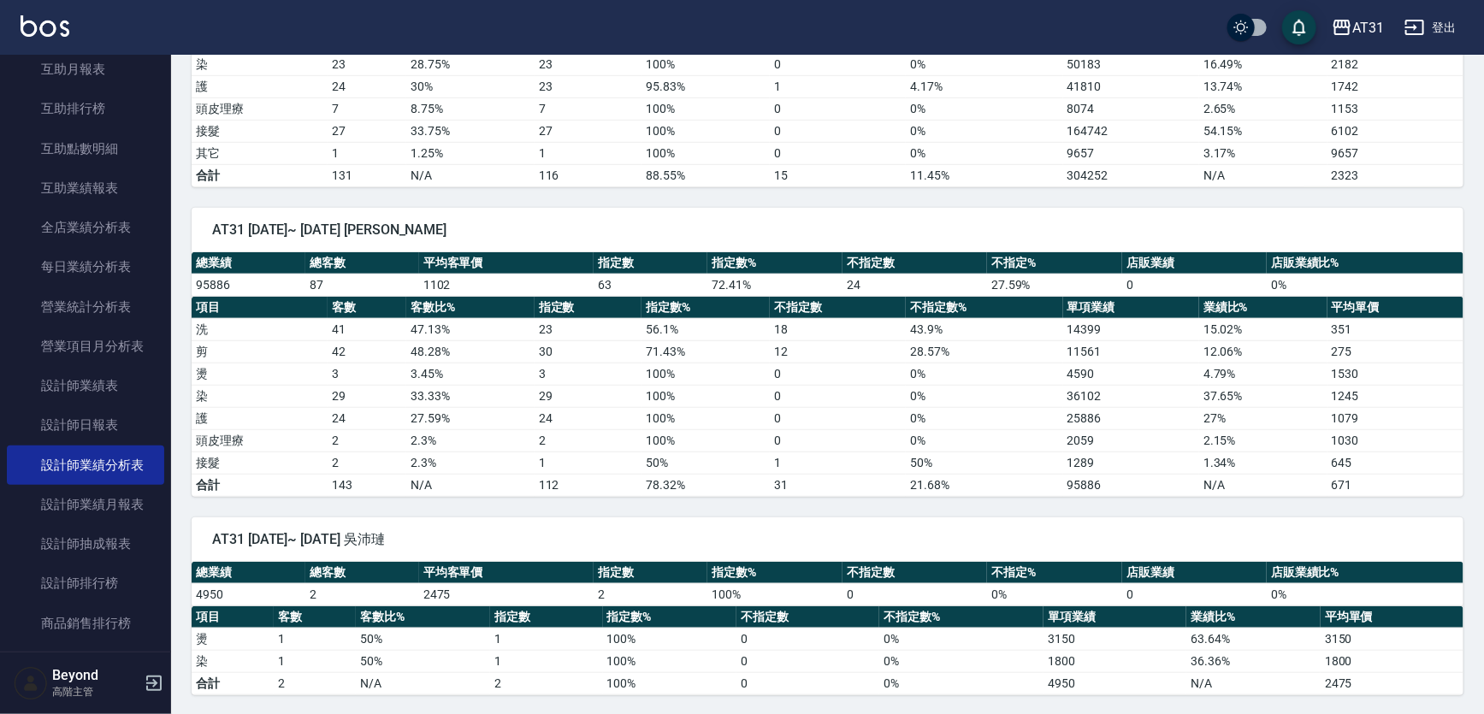
click at [1001, 221] on span "AT31 2025/06/01~ 2025/06/30 Andy" at bounding box center [827, 229] width 1231 height 17
click at [1202, 215] on div "AT31 2025/06/01~ 2025/06/30 Andy" at bounding box center [828, 230] width 1272 height 44
click at [1240, 208] on div "AT31 2025/06/01~ 2025/06/30 Andy" at bounding box center [828, 230] width 1272 height 44
click at [1248, 200] on div "AT31 2025/06/01~ 2025/06/30 Andy 總業績 總客數 平均客單價 指定數 指定數% 不指定數 不指定% 店販業績 店販業績比% 9…" at bounding box center [817, 342] width 1292 height 310
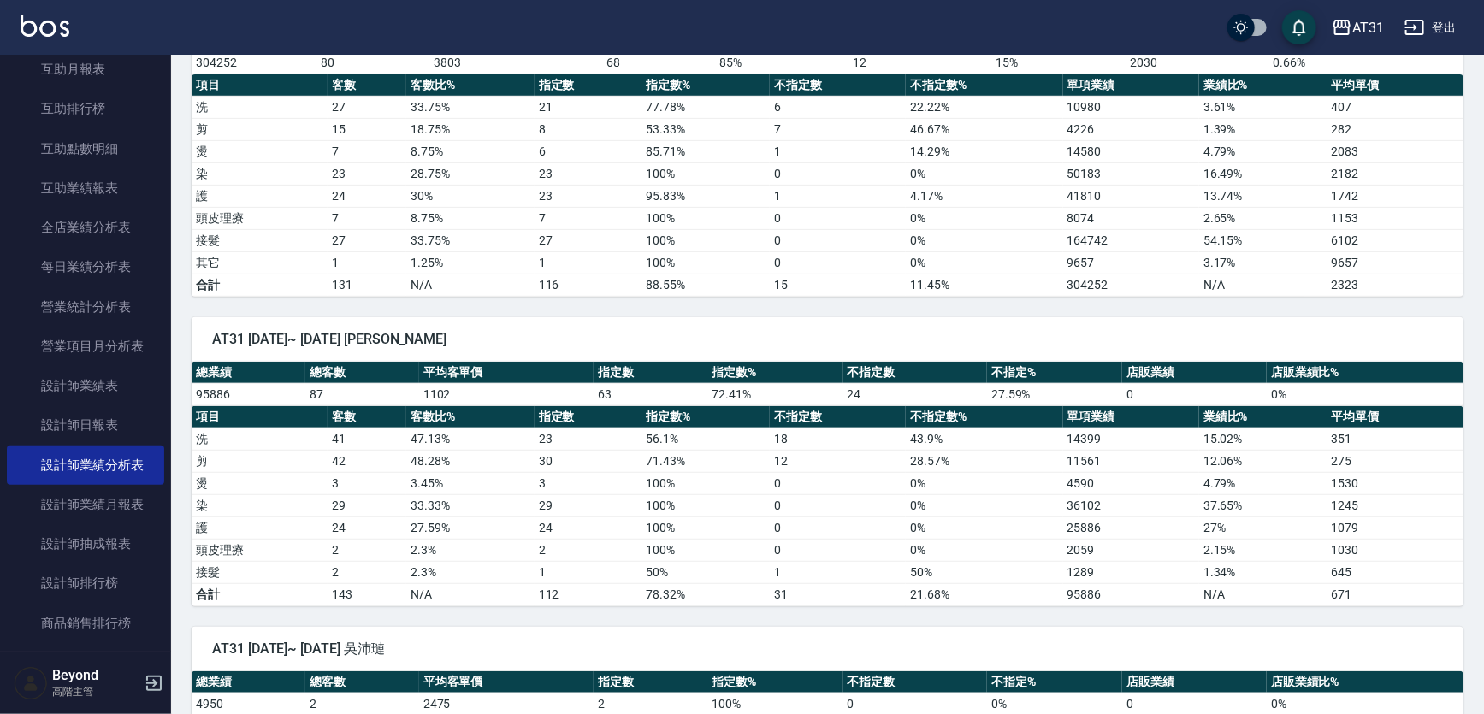
scroll to position [0, 0]
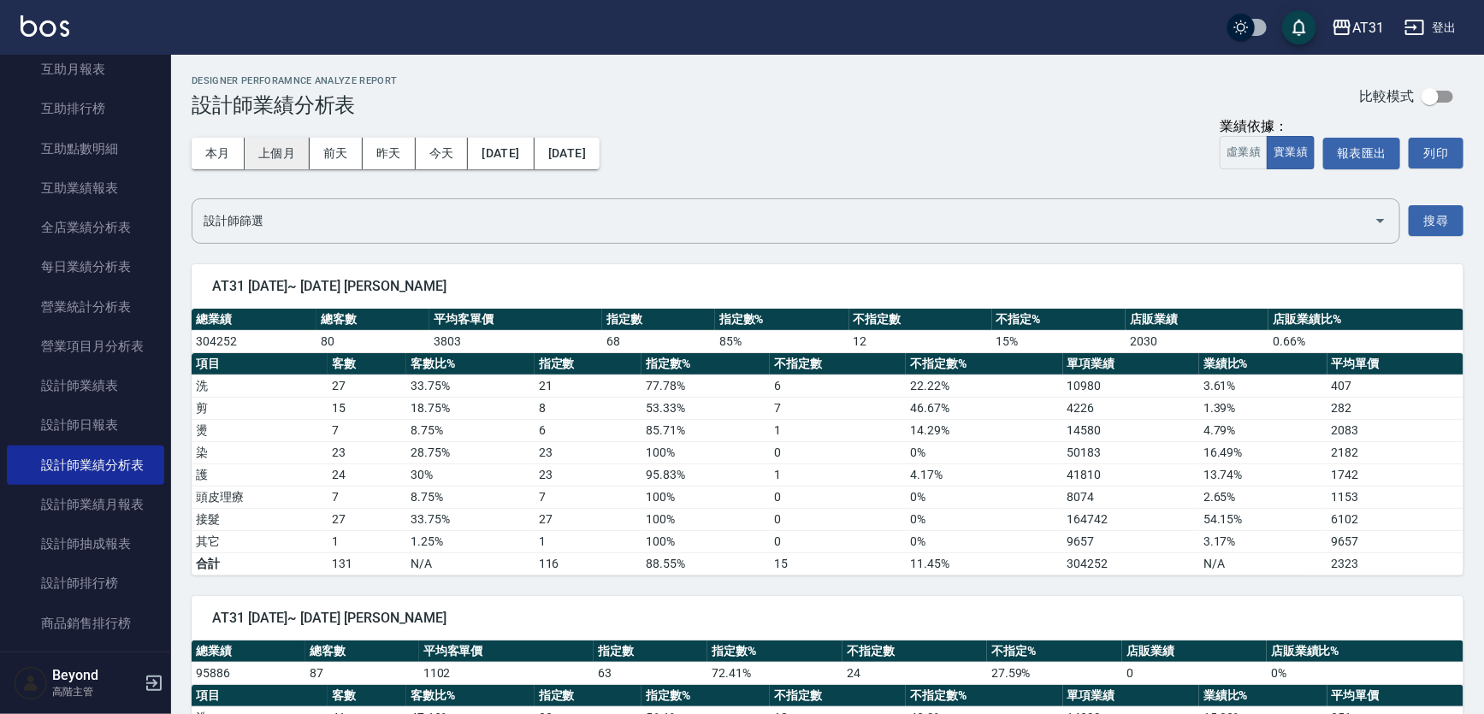
click at [274, 149] on button "上個月" at bounding box center [277, 154] width 65 height 32
click at [819, 162] on div "本月 上個月 前天 昨天 今天 2025/07/01 2025/07/31 業績依據： 虛業績 實業績 報表匯出 列印" at bounding box center [828, 153] width 1272 height 73
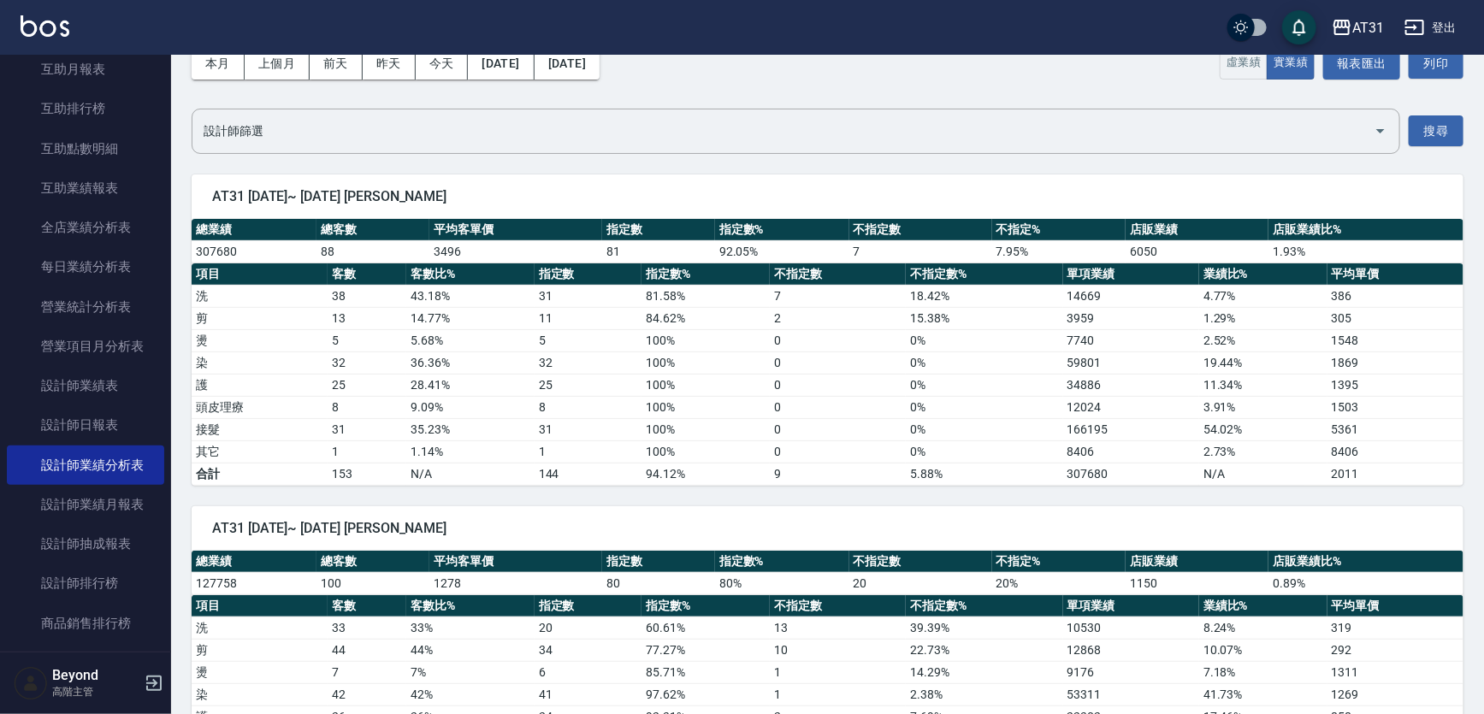
scroll to position [233, 0]
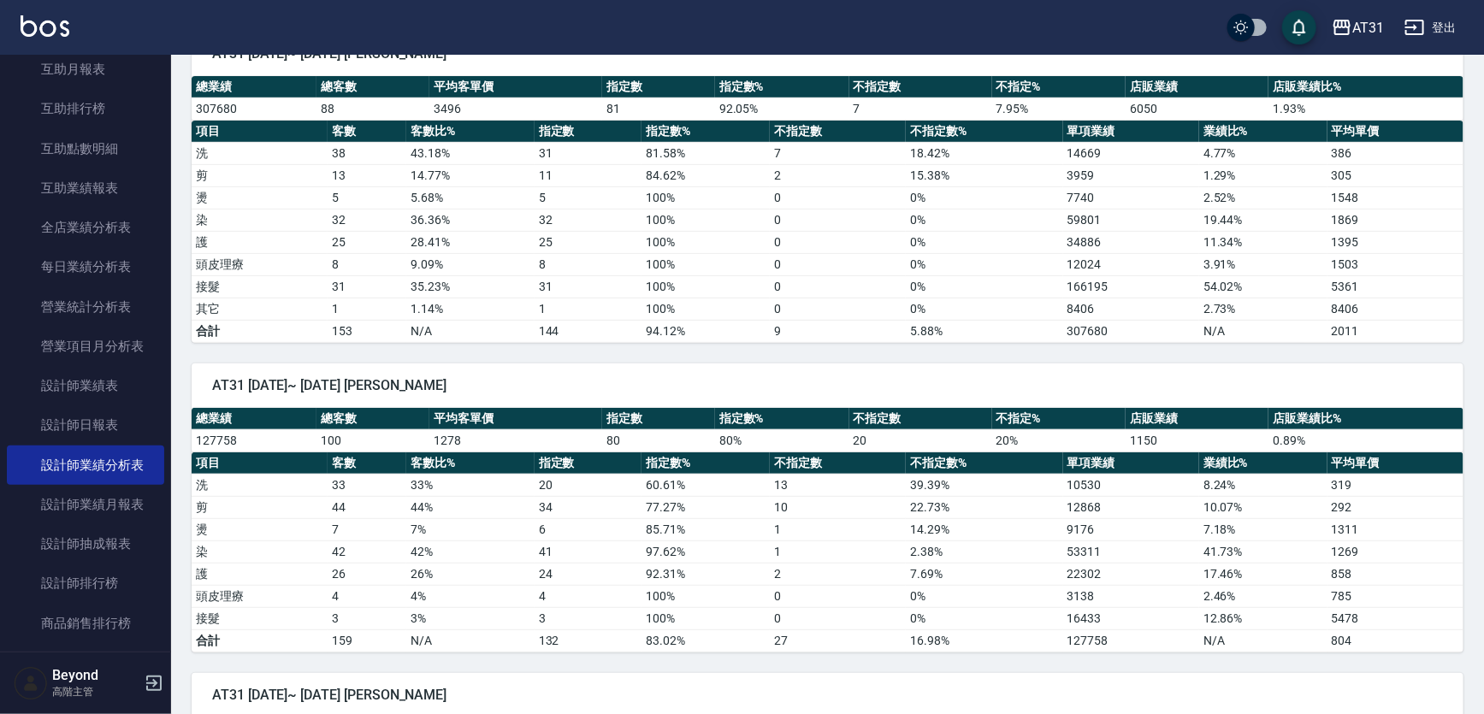
click at [856, 373] on div "AT31 2025/07/01~ 2025/07/31 Andy" at bounding box center [828, 385] width 1272 height 44
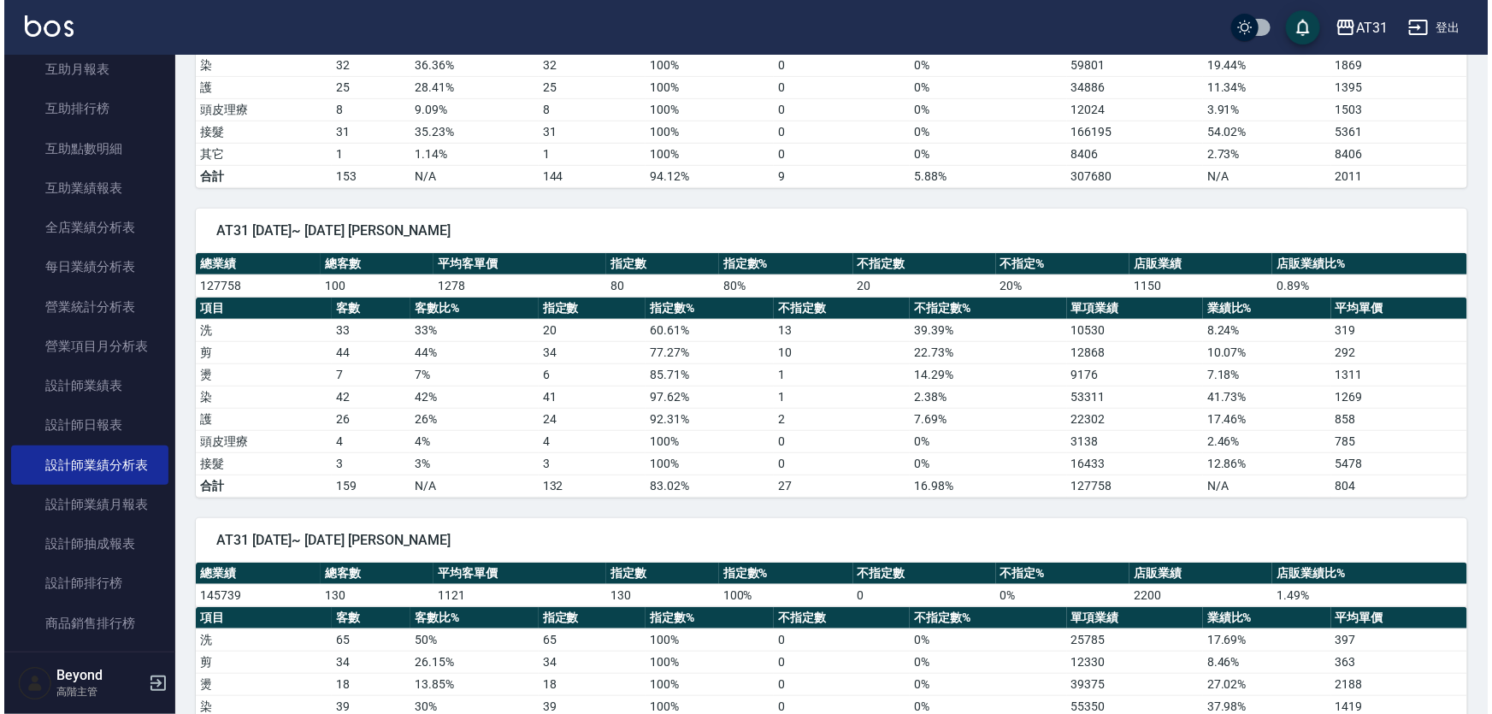
scroll to position [388, 0]
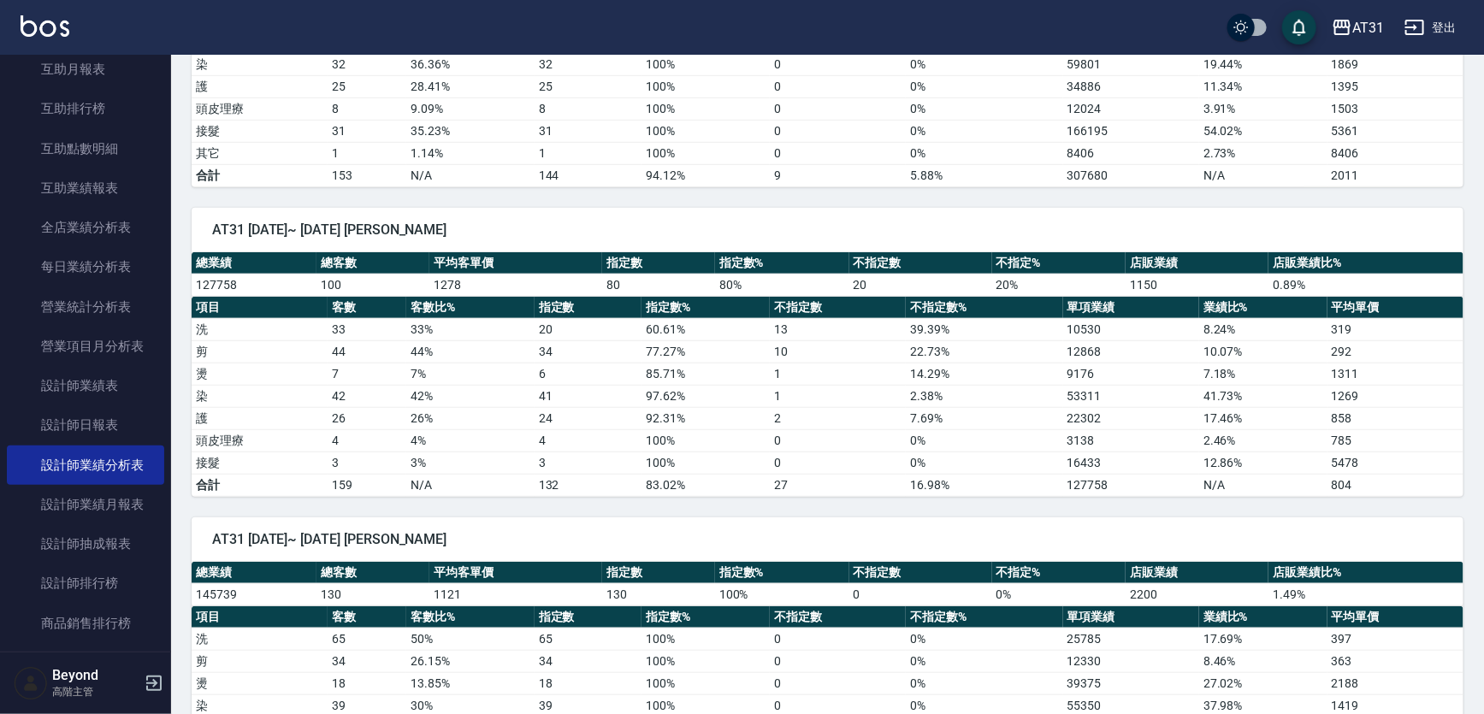
click at [912, 223] on span "AT31 2025/07/01~ 2025/07/31 Andy" at bounding box center [827, 229] width 1231 height 17
click at [964, 224] on span "AT31 2025/07/01~ 2025/07/31 Andy" at bounding box center [827, 229] width 1231 height 17
drag, startPoint x: 992, startPoint y: 231, endPoint x: 1018, endPoint y: 221, distance: 27.3
click at [993, 231] on span "AT31 2025/07/01~ 2025/07/31 Andy" at bounding box center [827, 229] width 1231 height 17
click at [1040, 199] on div "AT31 2025/07/01~ 2025/07/31 Andy 總業績 總客數 平均客單價 指定數 指定數% 不指定數 不指定% 店販業績 店販業績比% 1…" at bounding box center [817, 342] width 1292 height 310
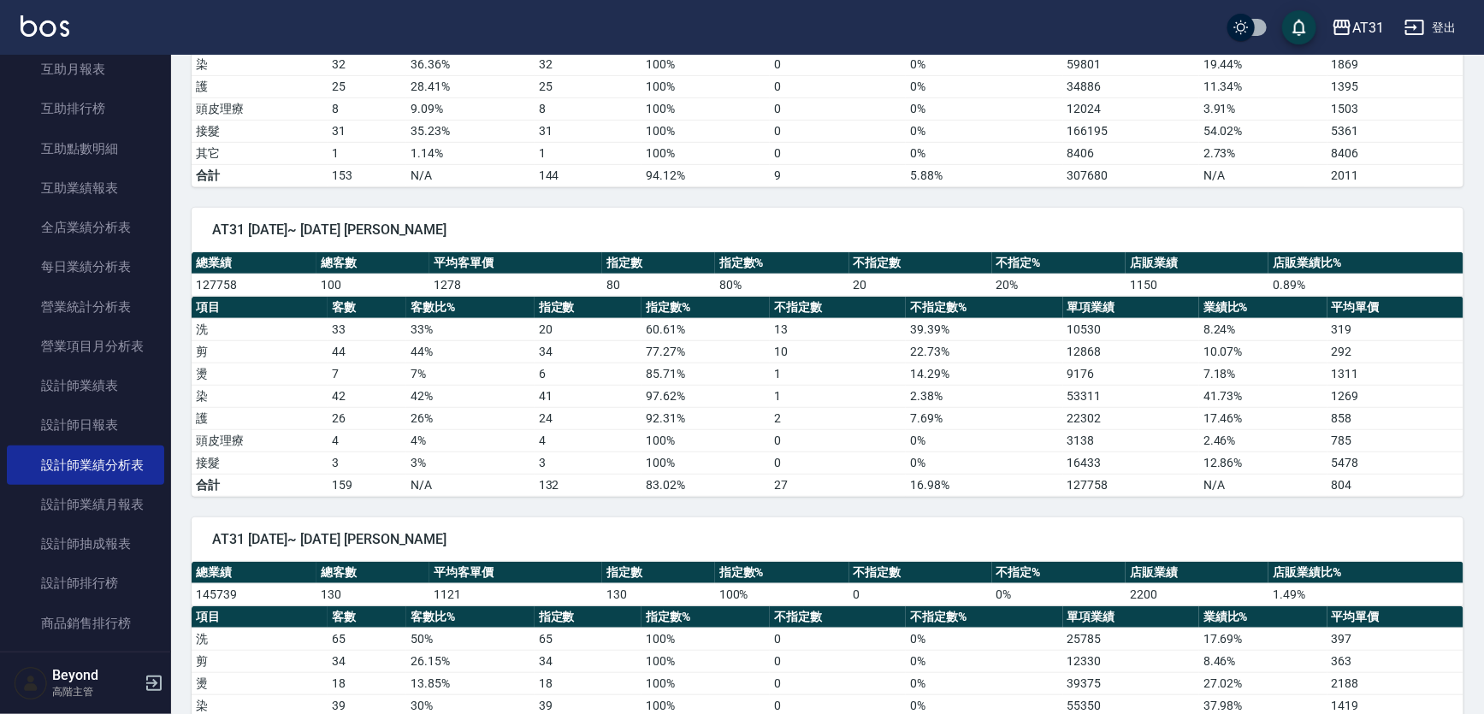
click at [1249, 193] on div "AT31 2025/07/01~ 2025/07/31 Andy 總業績 總客數 平均客單價 指定數 指定數% 不指定數 不指定% 店販業績 店販業績比% 1…" at bounding box center [817, 342] width 1292 height 310
click at [1099, 222] on span "AT31 2025/07/01~ 2025/07/31 Andy" at bounding box center [827, 229] width 1231 height 17
click at [1146, 222] on span "AT31 2025/07/01~ 2025/07/31 Andy" at bounding box center [827, 229] width 1231 height 17
click at [1205, 192] on div "AT31 2025/07/01~ 2025/07/31 Andy 總業績 總客數 平均客單價 指定數 指定數% 不指定數 不指定% 店販業績 店販業績比% 1…" at bounding box center [817, 342] width 1292 height 310
click at [1118, 223] on span "AT31 2025/07/01~ 2025/07/31 Andy" at bounding box center [827, 229] width 1231 height 17
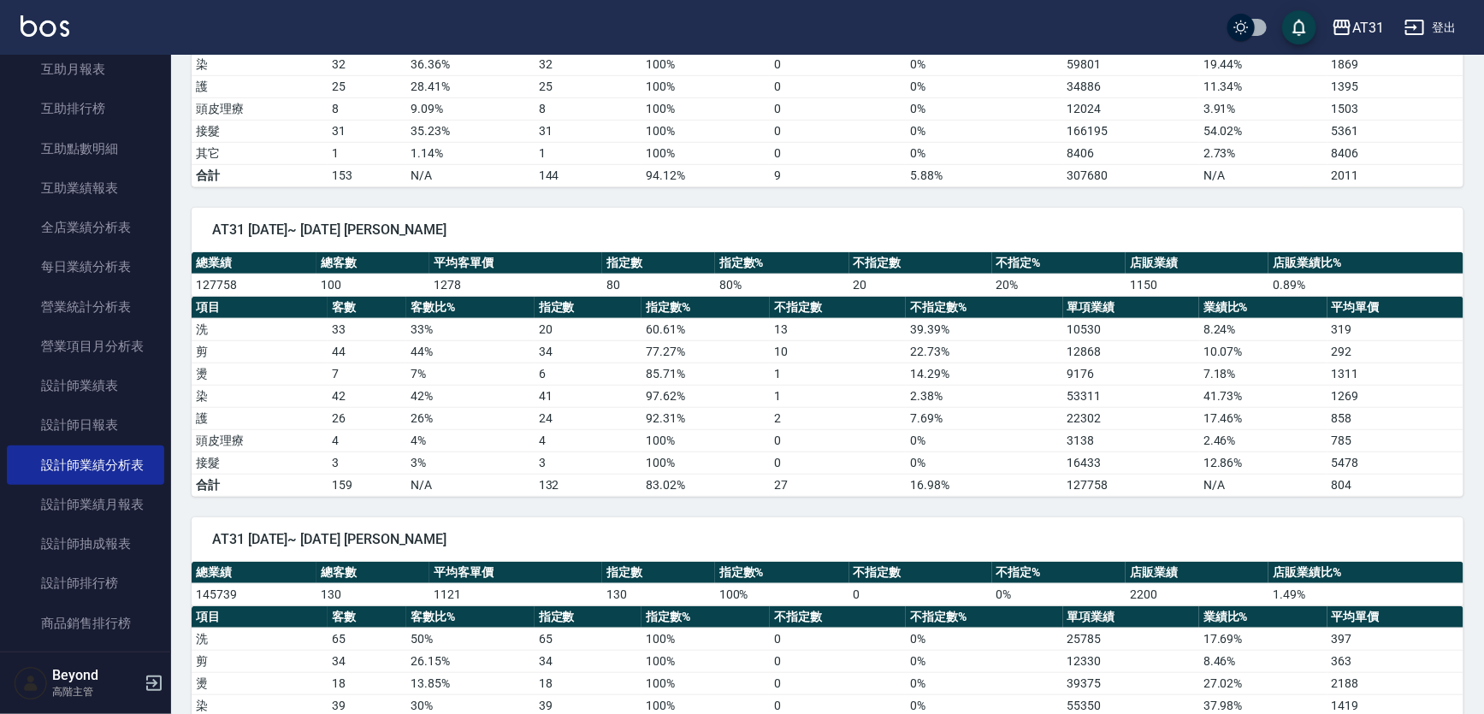
click at [1163, 191] on div "AT31 2025/07/01~ 2025/07/31 Andy 總業績 總客數 平均客單價 指定數 指定數% 不指定數 不指定% 店販業績 店販業績比% 1…" at bounding box center [817, 342] width 1292 height 310
click at [1173, 190] on div "AT31 2025/07/01~ 2025/07/31 Andy 總業績 總客數 平均客單價 指定數 指定數% 不指定數 不指定% 店販業績 店販業績比% 1…" at bounding box center [817, 342] width 1292 height 310
click at [1317, 201] on div "AT31 2025/07/01~ 2025/07/31 Andy 總業績 總客數 平均客單價 指定數 指定數% 不指定數 不指定% 店販業績 店販業績比% 1…" at bounding box center [817, 342] width 1292 height 310
click at [1397, 199] on div "AT31 2025/07/01~ 2025/07/31 Andy 總業績 總客數 平均客單價 指定數 指定數% 不指定數 不指定% 店販業績 店販業績比% 1…" at bounding box center [817, 342] width 1292 height 310
click at [1409, 198] on div "AT31 2025/07/01~ 2025/07/31 Andy 總業績 總客數 平均客單價 指定數 指定數% 不指定數 不指定% 店販業績 店販業績比% 1…" at bounding box center [817, 342] width 1292 height 310
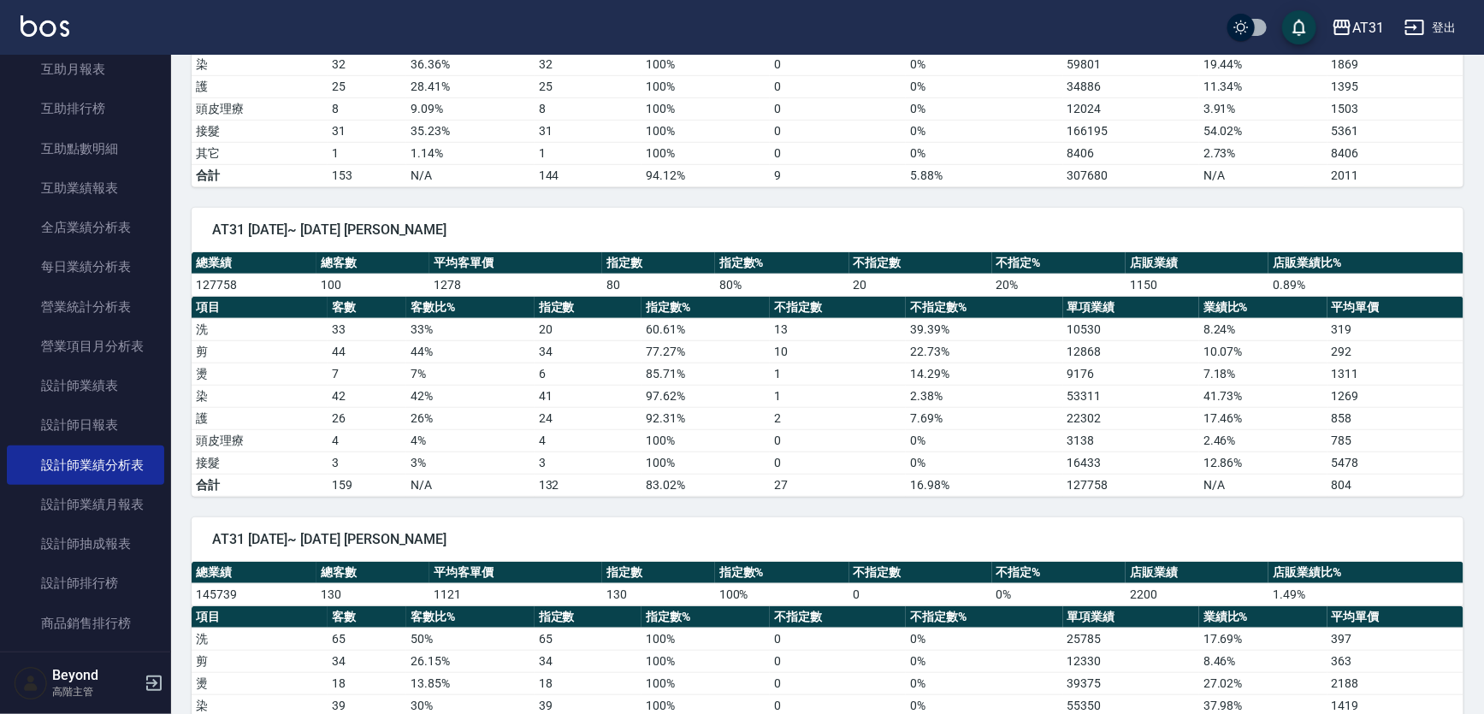
click at [1424, 191] on div "AT31 2025/07/01~ 2025/07/31 Andy 總業績 總客數 平均客單價 指定數 指定數% 不指定數 不指定% 店販業績 店販業績比% 1…" at bounding box center [817, 342] width 1292 height 310
click at [1364, 24] on div "AT31" at bounding box center [1368, 27] width 32 height 21
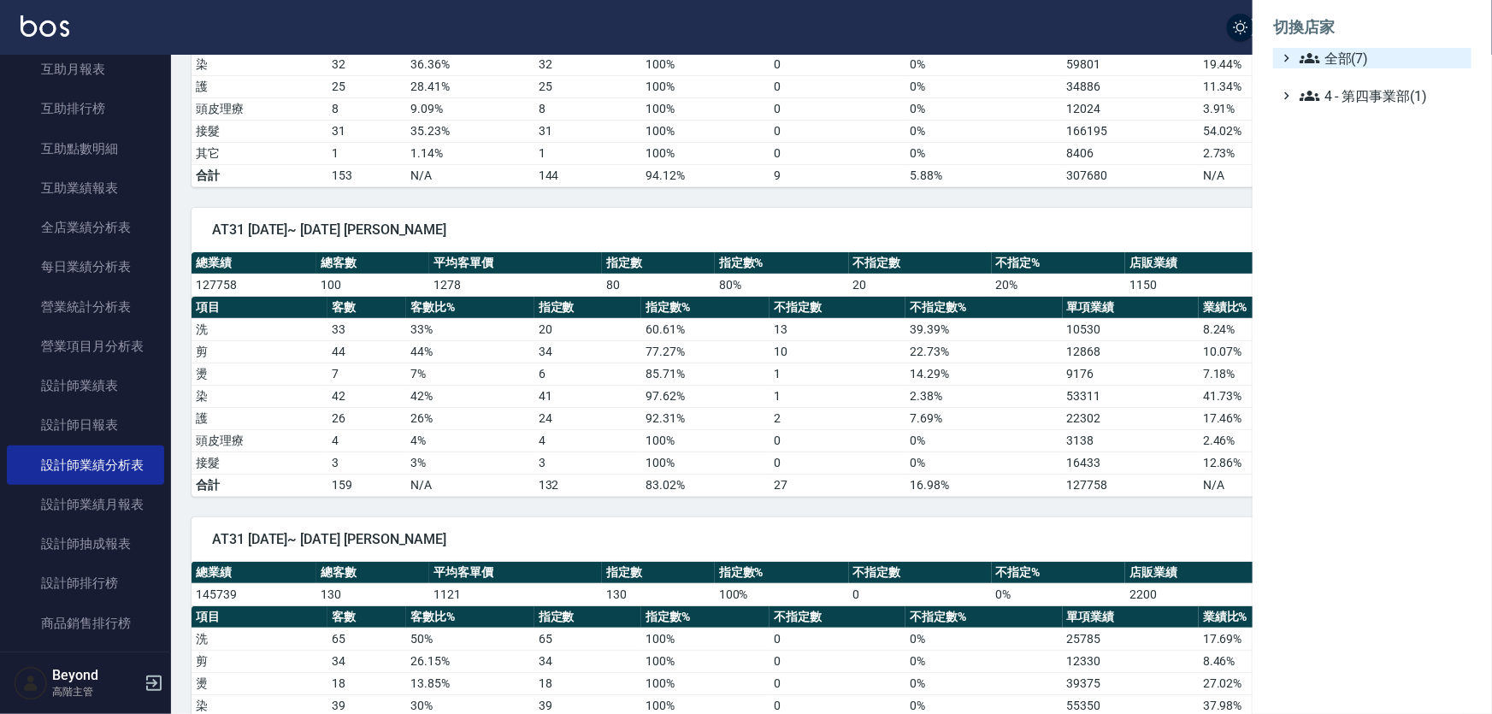
click at [1343, 56] on span "全部(7)" at bounding box center [1382, 58] width 165 height 21
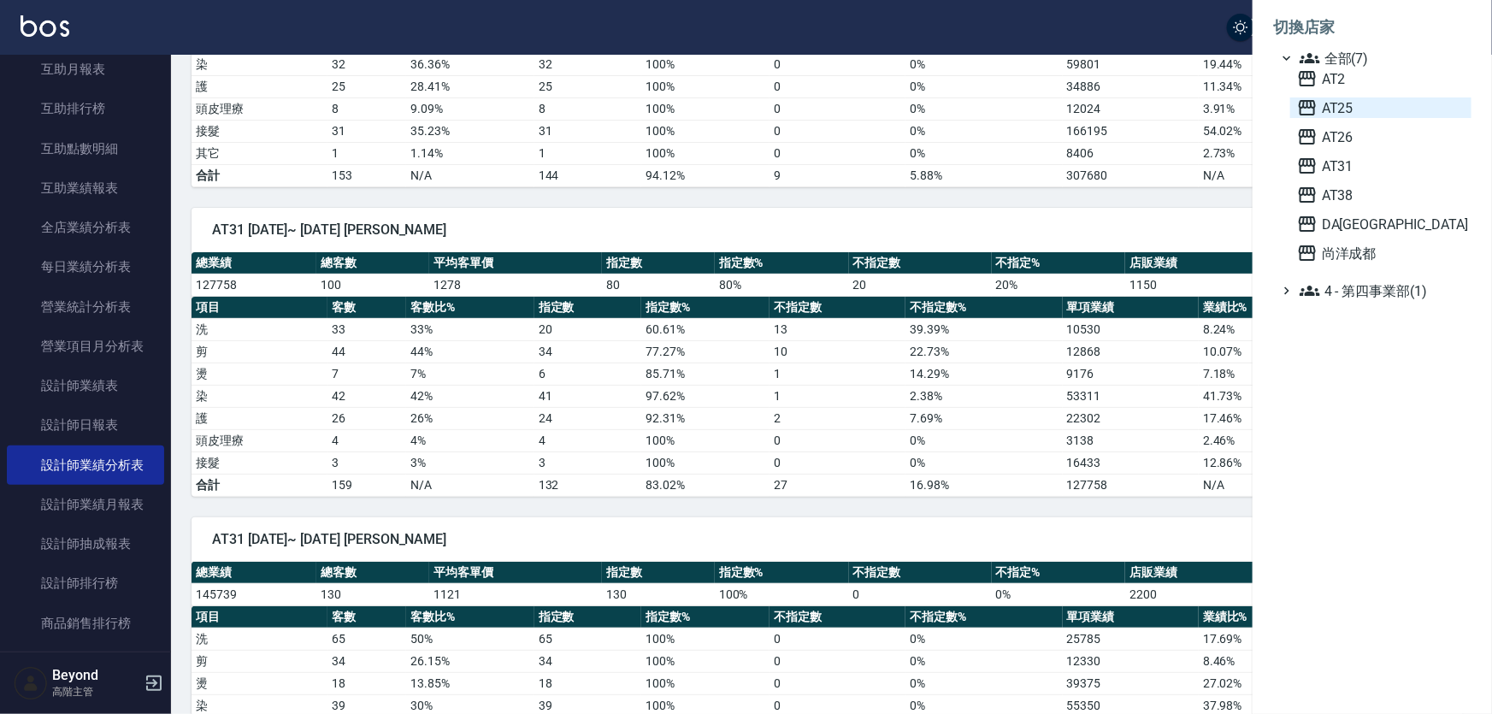
click at [1351, 102] on span "AT25" at bounding box center [1381, 107] width 168 height 21
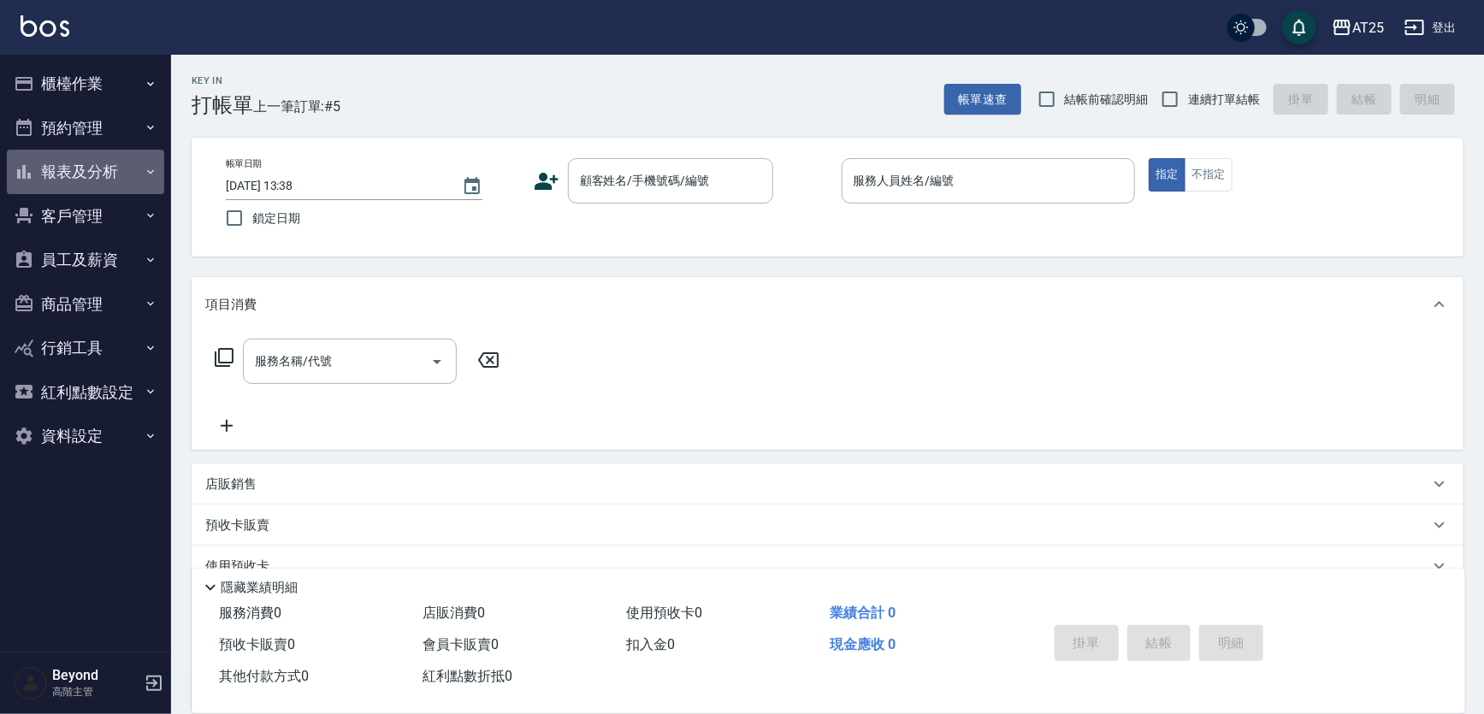
click at [74, 162] on button "報表及分析" at bounding box center [85, 172] width 157 height 44
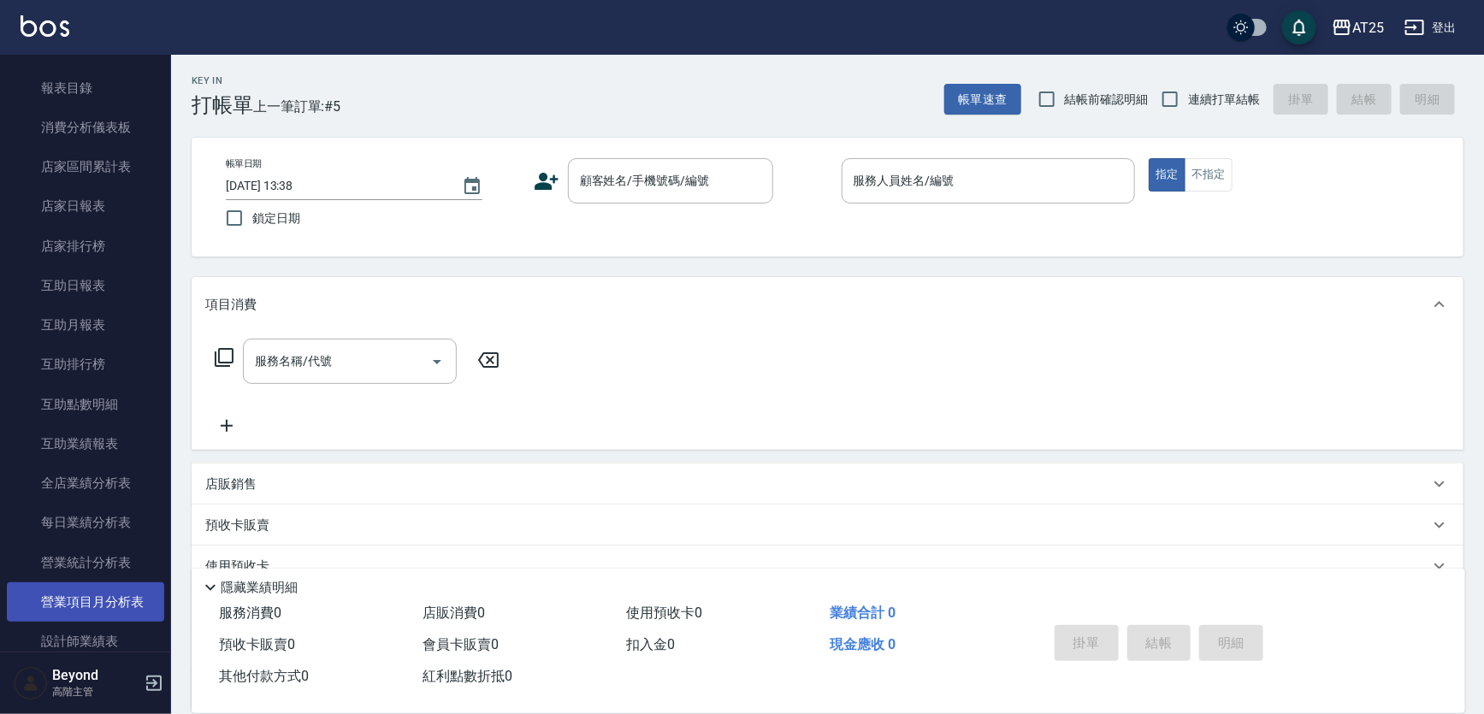
scroll to position [388, 0]
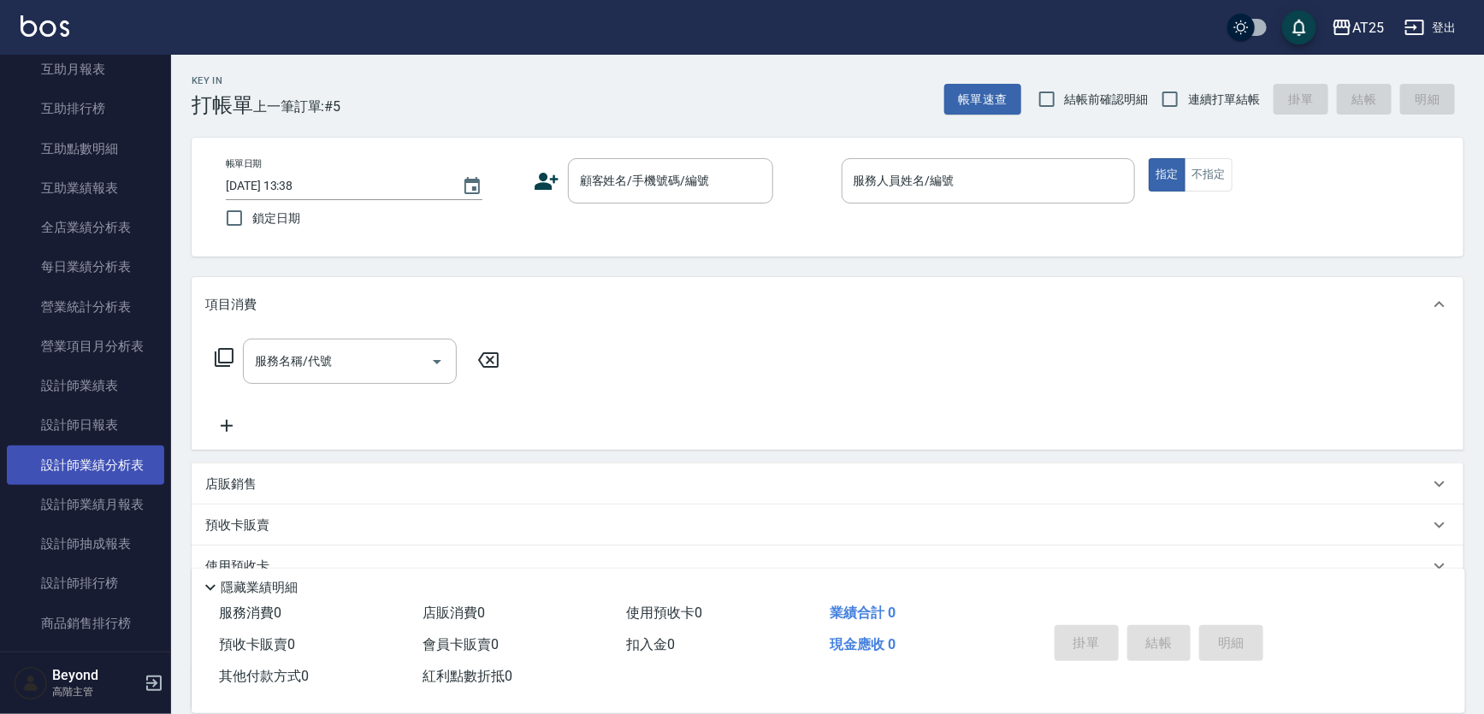
click at [111, 468] on link "設計師業績分析表" at bounding box center [85, 465] width 157 height 39
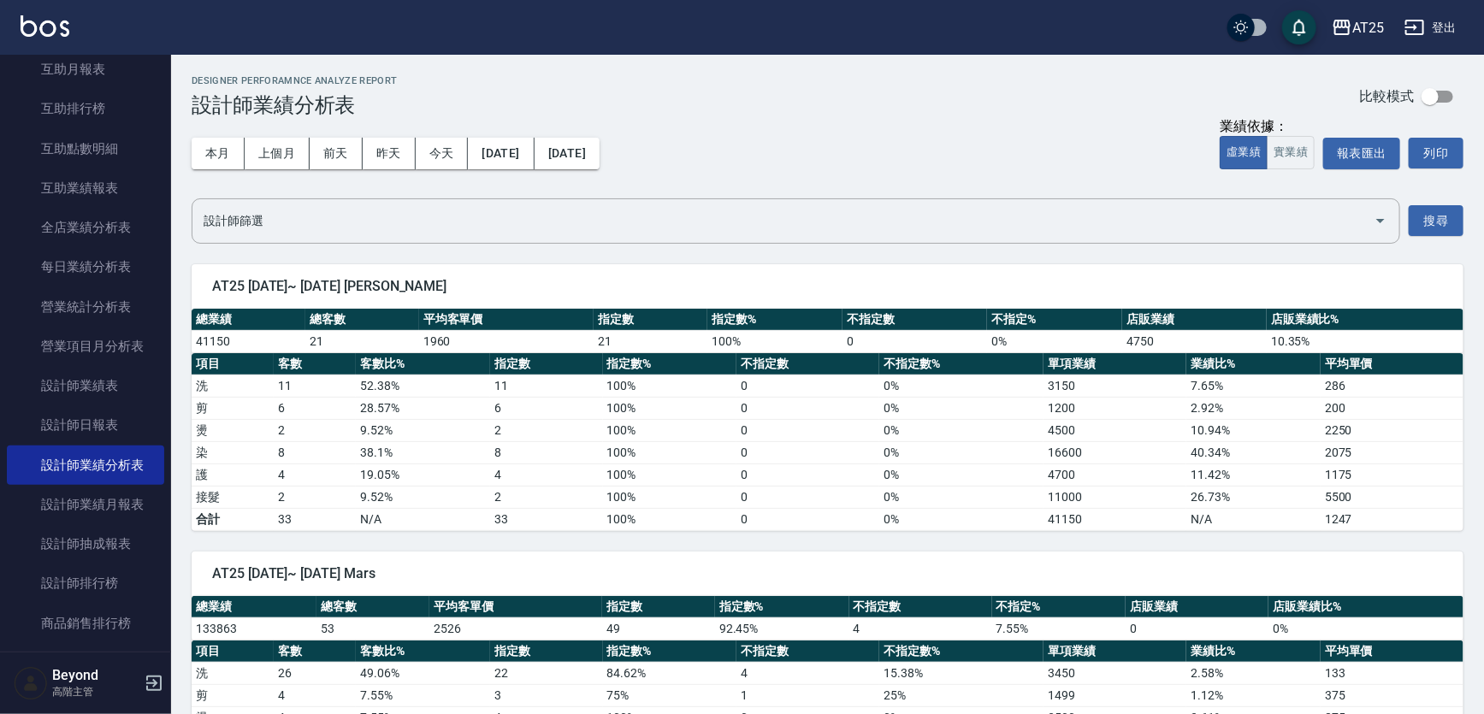
click at [860, 120] on div "本月 上個月 前天 昨天 今天 2025/08/01 2025/08/24 業績依據： 虛業績 實業績 報表匯出 列印" at bounding box center [828, 153] width 1272 height 73
click at [874, 123] on div "本月 上個月 前天 昨天 今天 2025/08/01 2025/08/24 業績依據： 虛業績 實業績 報表匯出 列印" at bounding box center [828, 153] width 1272 height 73
click at [934, 120] on div "本月 上個月 前天 昨天 今天 2025/08/01 2025/08/24 業績依據： 虛業績 實業績 報表匯出 列印" at bounding box center [828, 153] width 1272 height 73
click at [1290, 150] on button "實業績" at bounding box center [1290, 152] width 48 height 33
click at [282, 159] on button "上個月" at bounding box center [277, 154] width 65 height 32
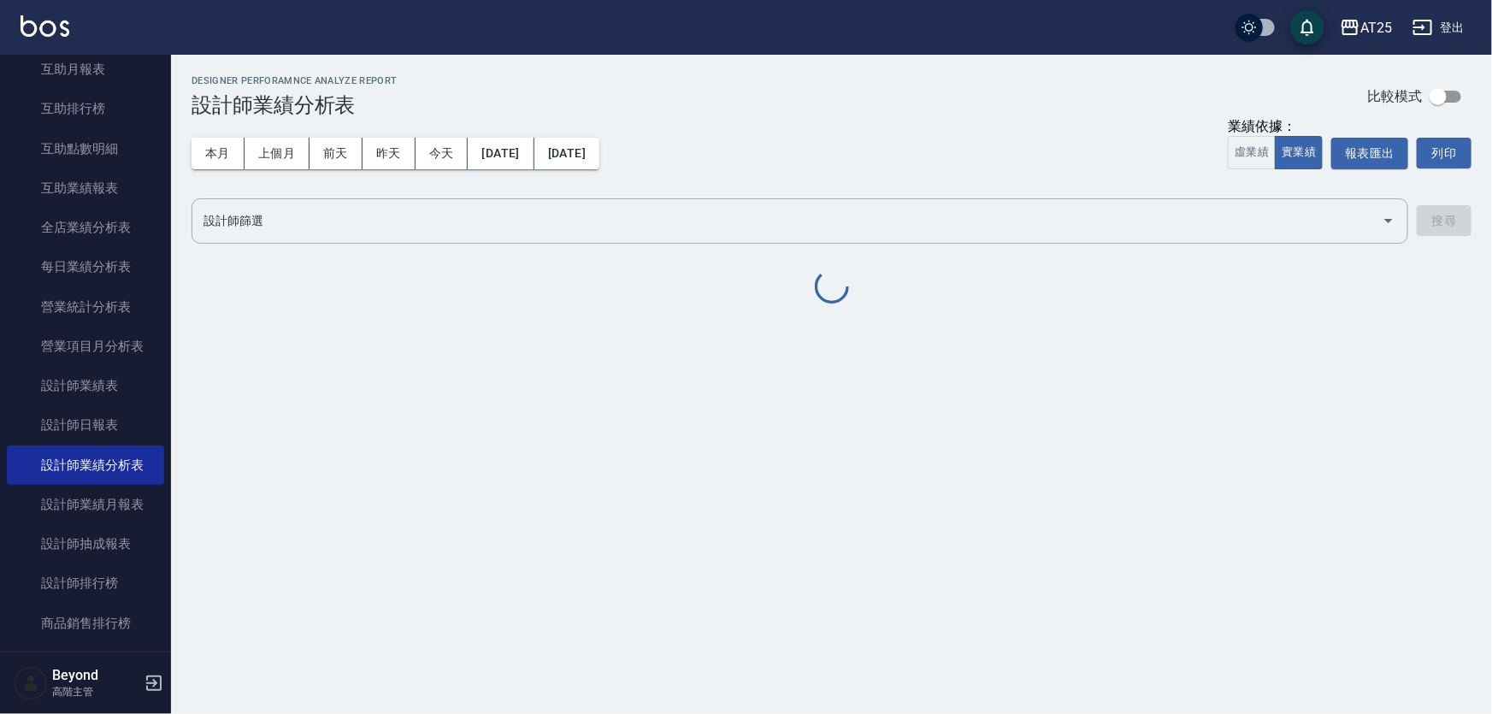
click at [924, 127] on div "本月 上個月 前天 昨天 今天 2025/07/01 2025/07/31 業績依據： 虛業績 實業績 報表匯出 列印" at bounding box center [832, 153] width 1280 height 73
click at [983, 130] on div "本月 上個月 前天 昨天 今天 2025/07/01 2025/07/31 業績依據： 虛業績 實業績 報表匯出 列印" at bounding box center [832, 153] width 1280 height 73
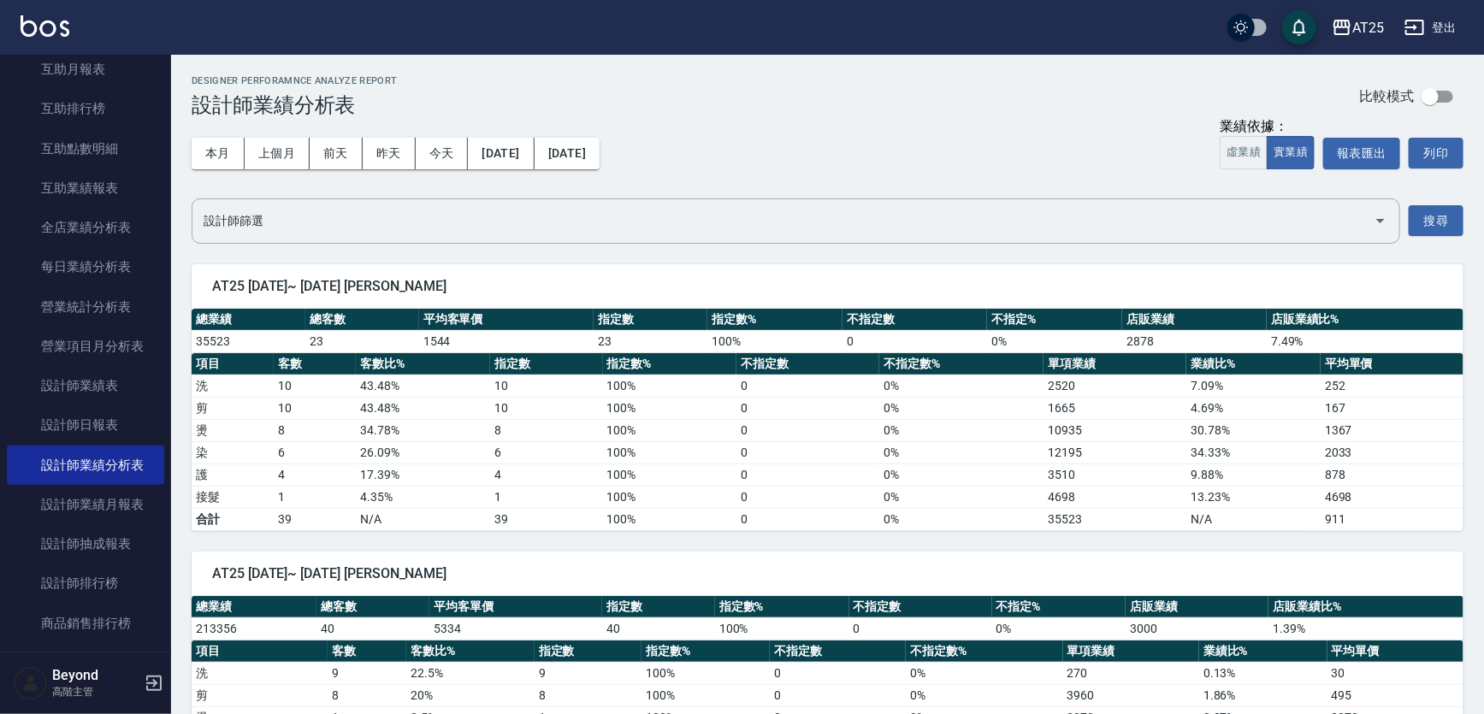
click at [986, 130] on div "本月 上個月 前天 昨天 今天 2025/07/01 2025/07/31 業績依據： 虛業績 實業績 報表匯出 列印" at bounding box center [828, 153] width 1272 height 73
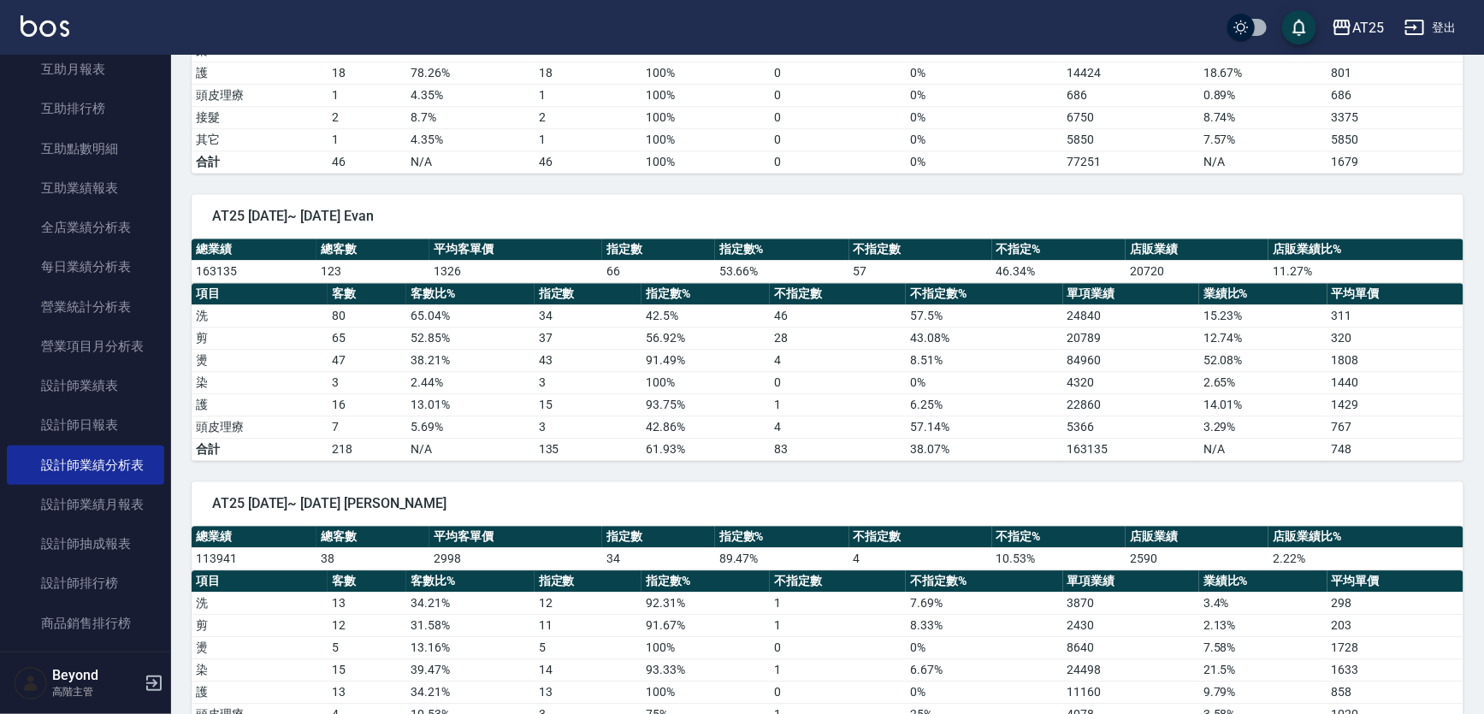
scroll to position [2332, 0]
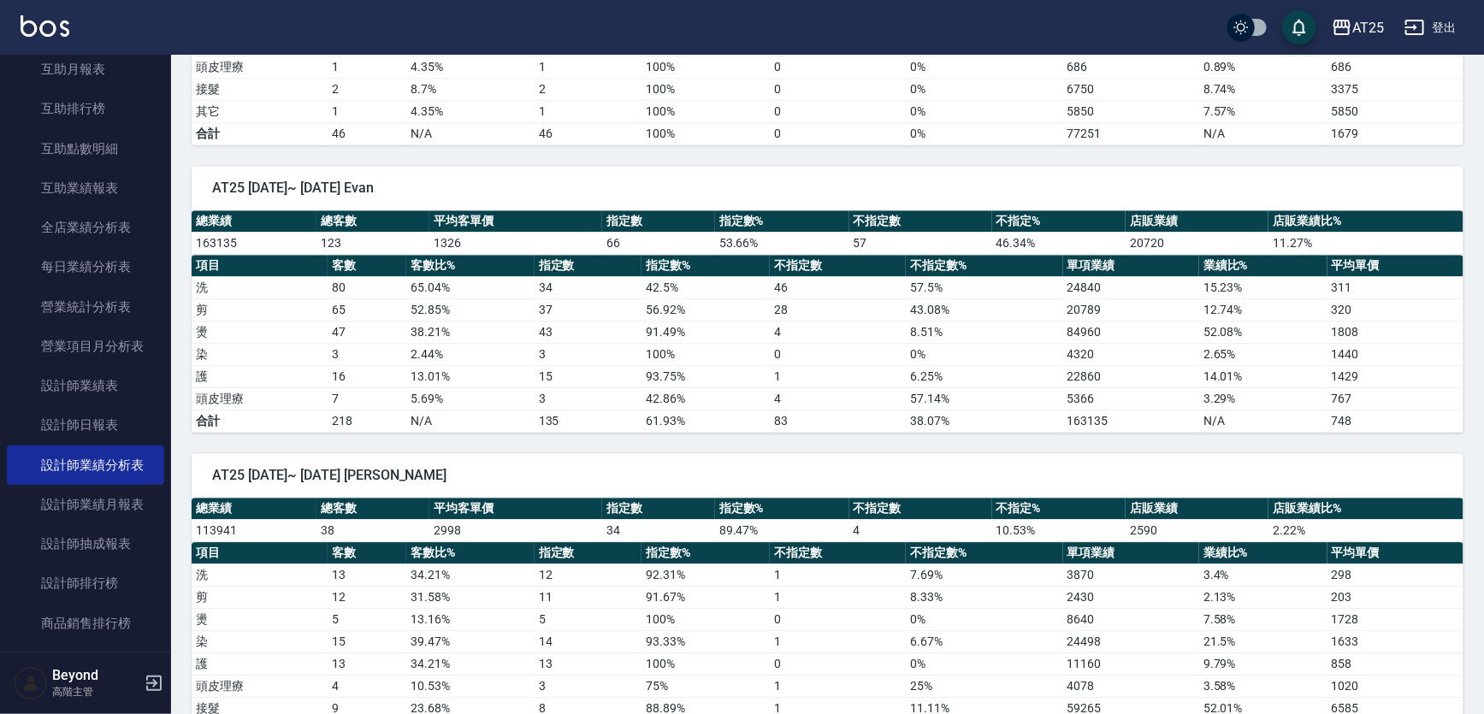
click at [823, 180] on span "AT25 2025/07/01~ 2025/07/31 Evan" at bounding box center [827, 188] width 1231 height 17
click at [854, 168] on div "AT25 2025/07/01~ 2025/07/31 Evan" at bounding box center [828, 188] width 1272 height 44
click at [893, 180] on span "AT25 2025/07/01~ 2025/07/31 Evan" at bounding box center [827, 188] width 1231 height 17
click at [987, 180] on span "AT25 2025/07/01~ 2025/07/31 Evan" at bounding box center [827, 188] width 1231 height 17
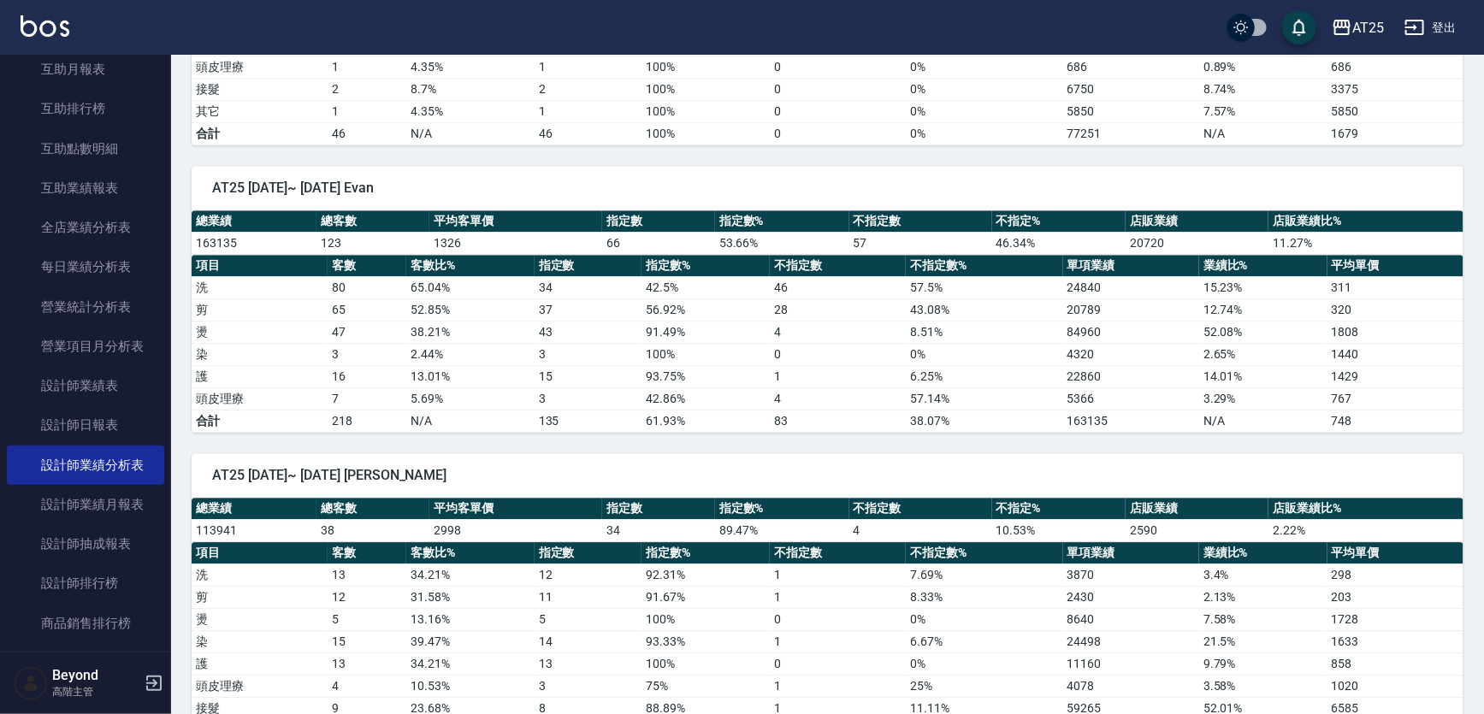
click at [1049, 183] on span "AT25 2025/07/01~ 2025/07/31 Evan" at bounding box center [827, 188] width 1231 height 17
drag, startPoint x: 1070, startPoint y: 185, endPoint x: 1138, endPoint y: 176, distance: 68.9
click at [1071, 185] on span "AT25 2025/07/01~ 2025/07/31 Evan" at bounding box center [827, 188] width 1231 height 17
click at [1138, 180] on span "AT25 2025/07/01~ 2025/07/31 Evan" at bounding box center [827, 188] width 1231 height 17
drag, startPoint x: 1243, startPoint y: 166, endPoint x: 1295, endPoint y: 167, distance: 51.3
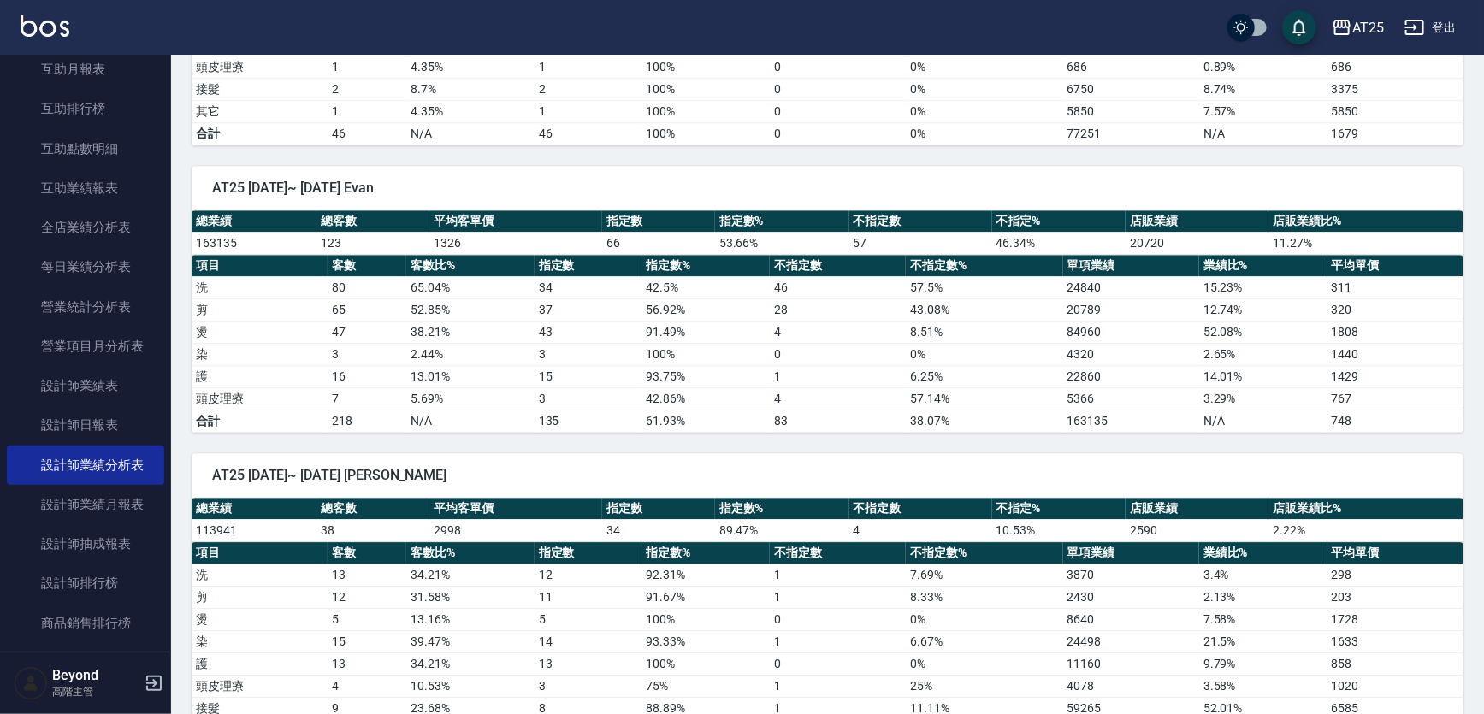
click at [1244, 166] on div "AT25 2025/07/01~ 2025/07/31 Evan" at bounding box center [828, 188] width 1272 height 44
drag, startPoint x: 1295, startPoint y: 167, endPoint x: 1303, endPoint y: 171, distance: 9.6
click at [1296, 168] on div "AT25 2025/07/01~ 2025/07/31 Evan" at bounding box center [828, 188] width 1272 height 44
click at [1307, 180] on span "AT25 2025/07/01~ 2025/07/31 Evan" at bounding box center [827, 188] width 1231 height 17
click at [1326, 180] on span "AT25 2025/07/01~ 2025/07/31 Evan" at bounding box center [827, 188] width 1231 height 17
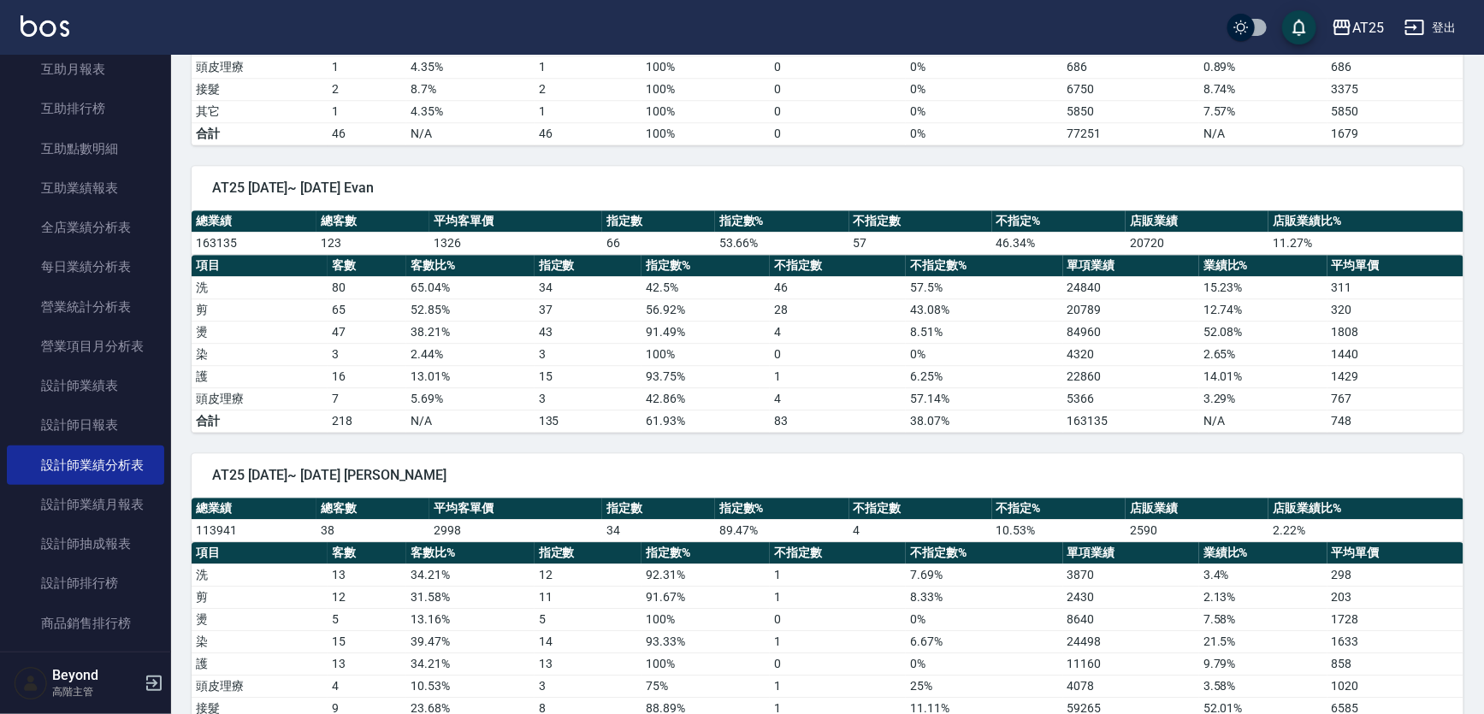
click at [1349, 180] on span "AT25 2025/07/01~ 2025/07/31 Evan" at bounding box center [827, 188] width 1231 height 17
click at [1371, 180] on span "AT25 2025/07/01~ 2025/07/31 Evan" at bounding box center [827, 188] width 1231 height 17
drag, startPoint x: 1335, startPoint y: 320, endPoint x: 1374, endPoint y: 350, distance: 49.4
click at [1374, 350] on tbody "洗 80 65.04 % 34 42.5 % 46 57.5 % 24840 15.23 % 311 剪 65 52.85 % 37 56.92 % 28 4…" at bounding box center [828, 354] width 1272 height 156
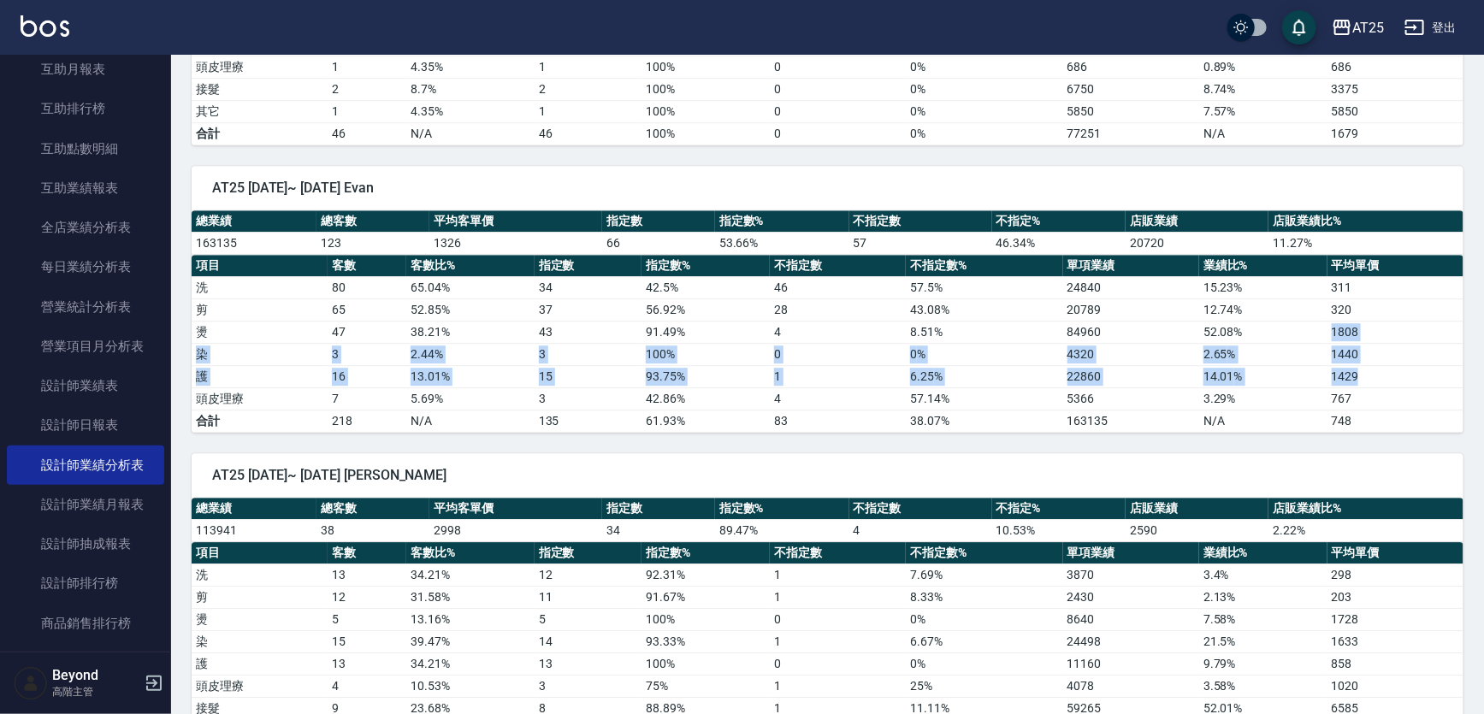
drag, startPoint x: 1325, startPoint y: 320, endPoint x: 1374, endPoint y: 361, distance: 63.7
click at [1374, 361] on tbody "洗 80 65.04 % 34 42.5 % 46 57.5 % 24840 15.23 % 311 剪 65 52.85 % 37 56.92 % 28 4…" at bounding box center [828, 354] width 1272 height 156
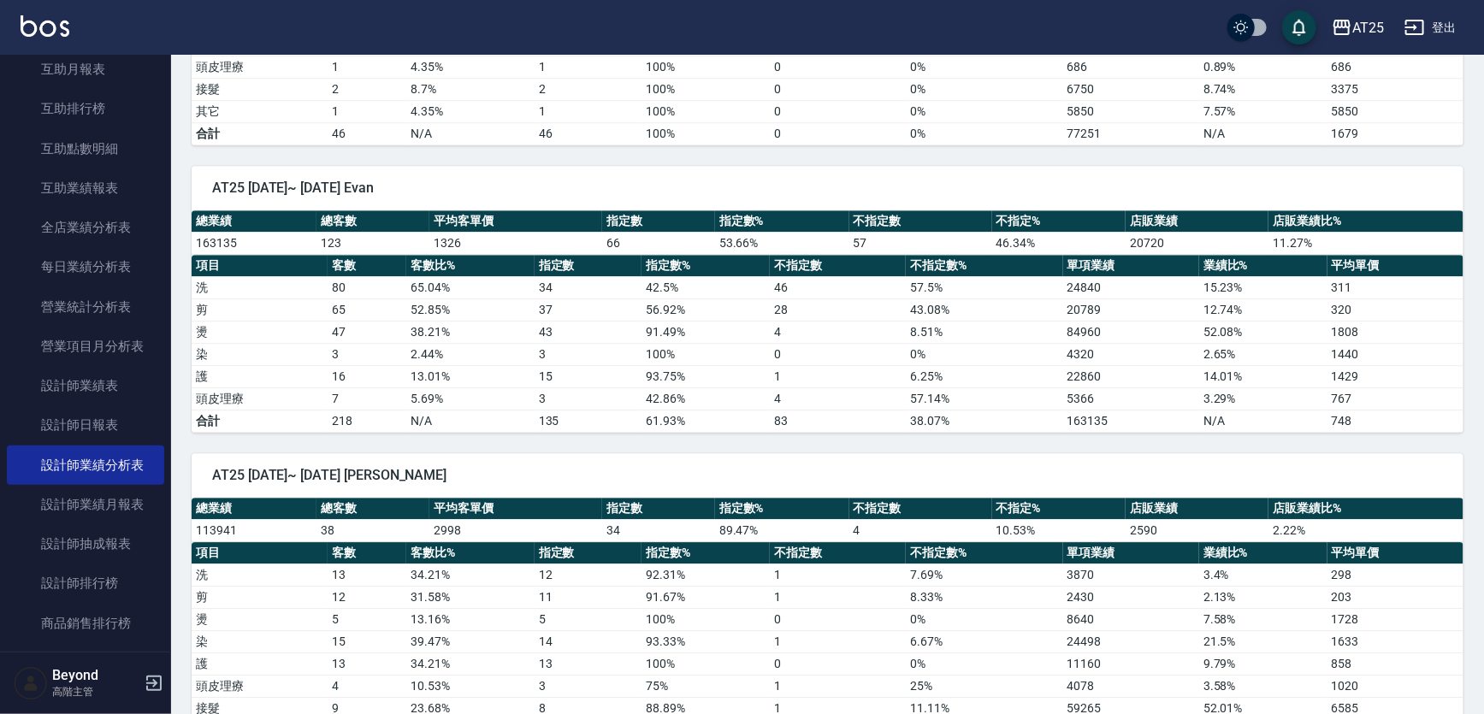
drag, startPoint x: 1261, startPoint y: 165, endPoint x: 1280, endPoint y: 162, distance: 19.0
click at [1261, 166] on div "AT25 2025/07/01~ 2025/07/31 Evan" at bounding box center [828, 188] width 1272 height 44
click at [1338, 166] on div "AT25 2025/07/01~ 2025/07/31 Evan" at bounding box center [828, 188] width 1272 height 44
click at [1396, 145] on div "AT25 2025/07/01~ 2025/07/31 Evan 總業績 總客數 平均客單價 指定數 指定數% 不指定數 不指定% 店販業績 店販業績比% 1…" at bounding box center [817, 288] width 1292 height 287
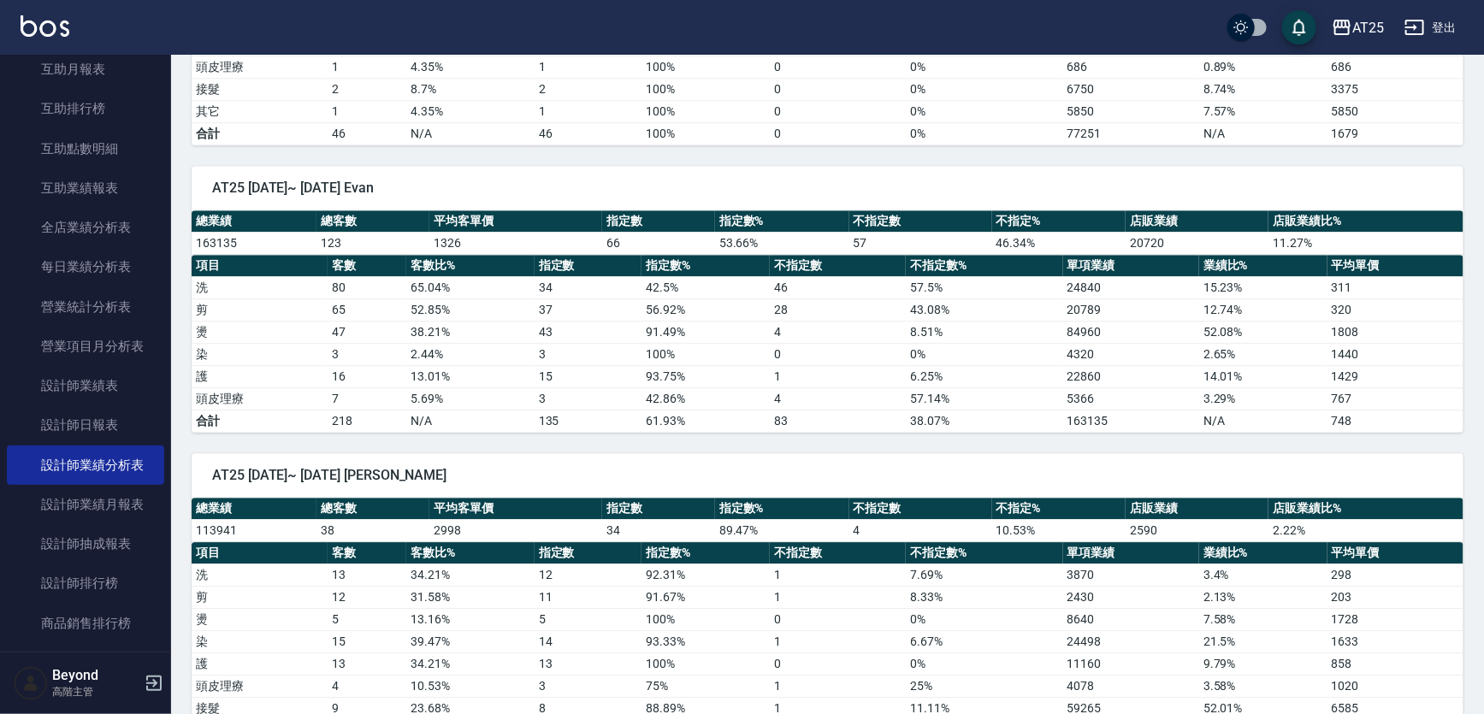
click at [1439, 145] on div "AT25 2025/07/01~ 2025/07/31 Evan 總業績 總客數 平均客單價 指定數 指定數% 不指定數 不指定% 店販業績 店販業績比% 1…" at bounding box center [817, 288] width 1292 height 287
click at [1461, 145] on div "AT25 2025/07/01~ 2025/07/31 Evan 總業績 總客數 平均客單價 指定數 指定數% 不指定數 不指定% 店販業績 店販業績比% 1…" at bounding box center [817, 288] width 1292 height 287
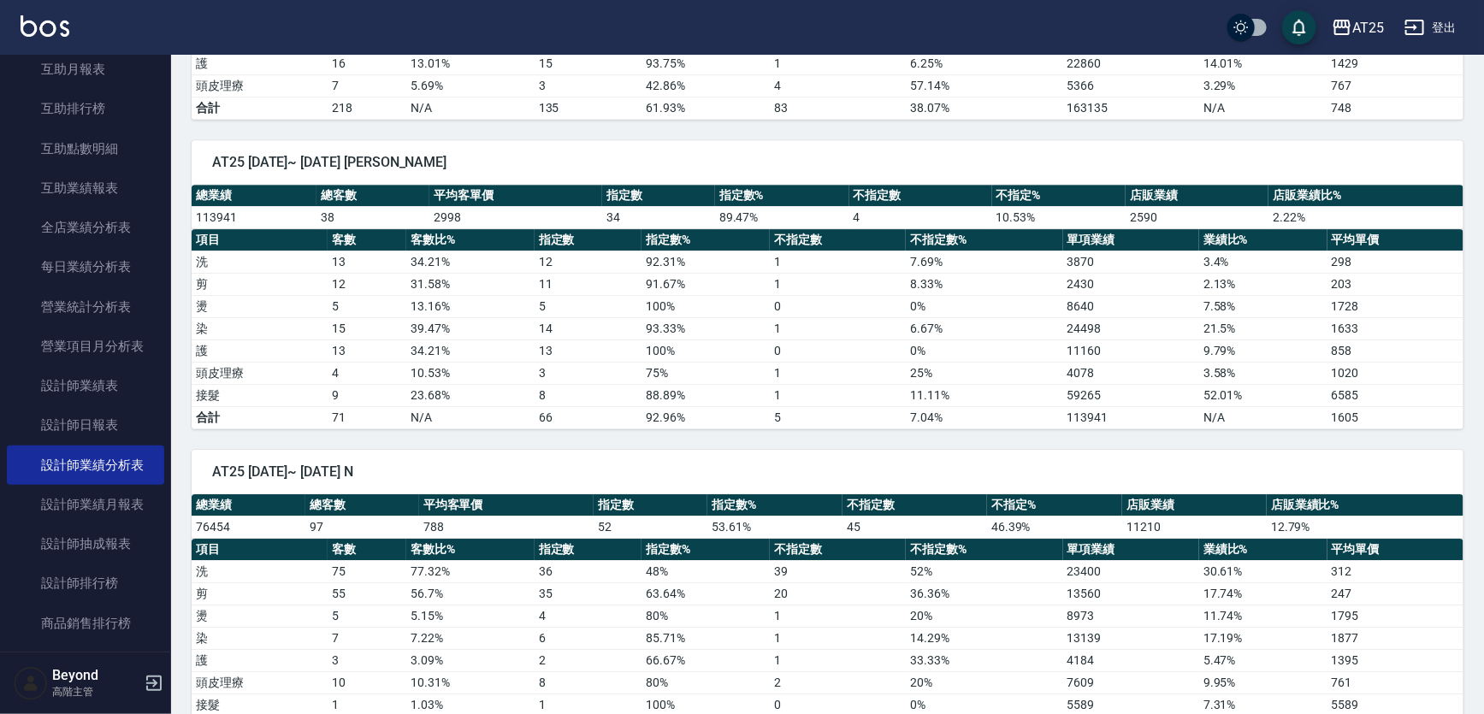
scroll to position [2798, 0]
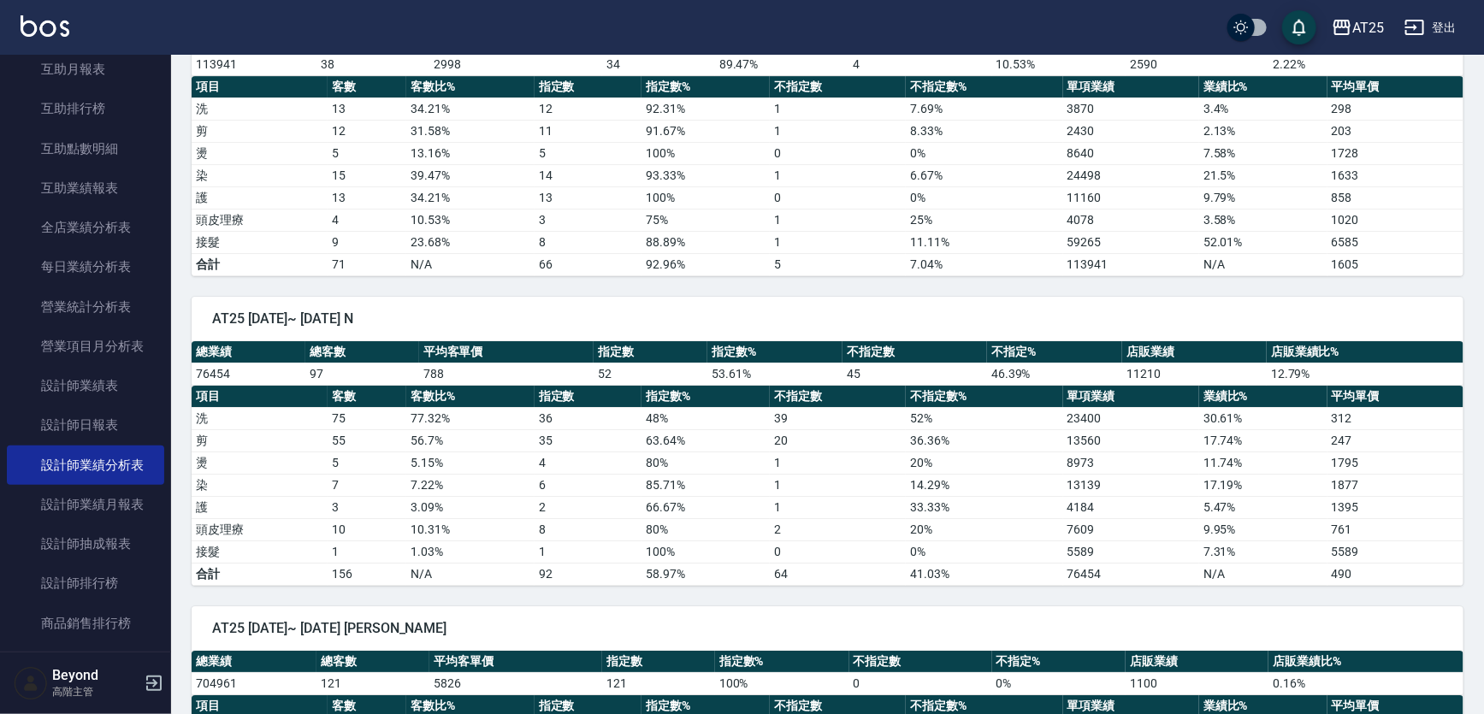
click at [958, 310] on span "AT25 2025/07/01~ 2025/07/31 N" at bounding box center [827, 318] width 1231 height 17
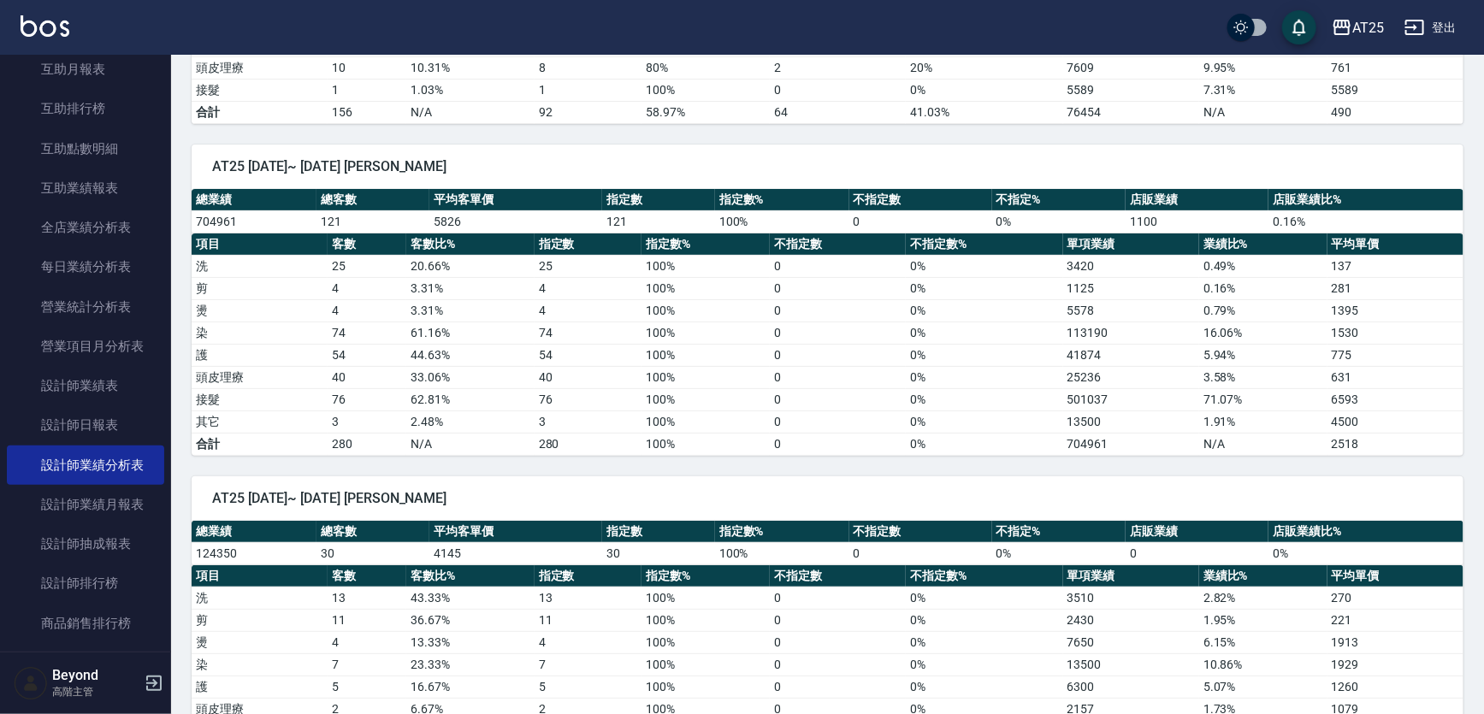
scroll to position [3109, 0]
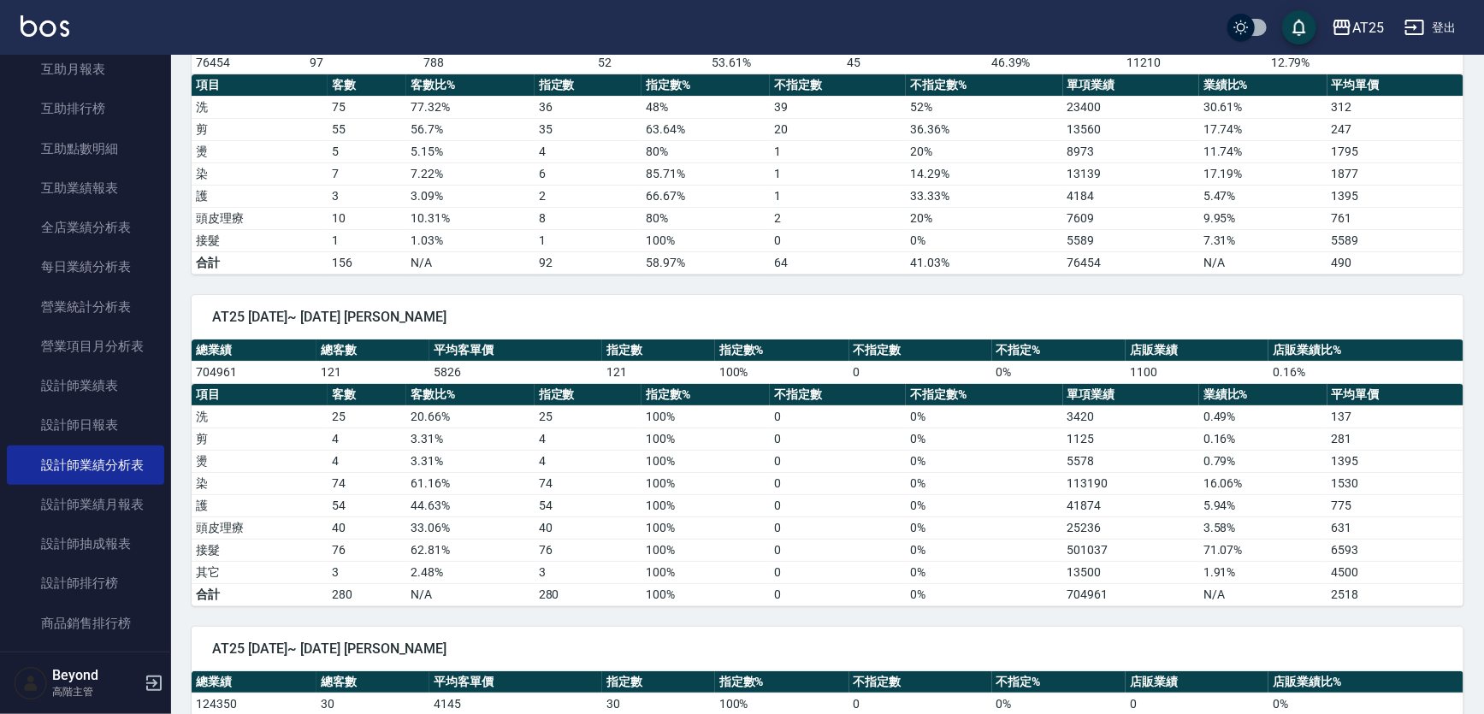
click at [990, 309] on span "AT25 2025/07/01~ 2025/07/31 Ann" at bounding box center [827, 317] width 1231 height 17
click at [1072, 309] on span "AT25 2025/07/01~ 2025/07/31 Ann" at bounding box center [827, 317] width 1231 height 17
click at [1099, 309] on span "AT25 2025/07/01~ 2025/07/31 Ann" at bounding box center [827, 317] width 1231 height 17
click at [1242, 295] on div "AT25 2025/07/01~ 2025/07/31 Ann" at bounding box center [828, 317] width 1272 height 44
click at [1249, 295] on div "AT25 2025/07/01~ 2025/07/31 Ann" at bounding box center [828, 317] width 1272 height 44
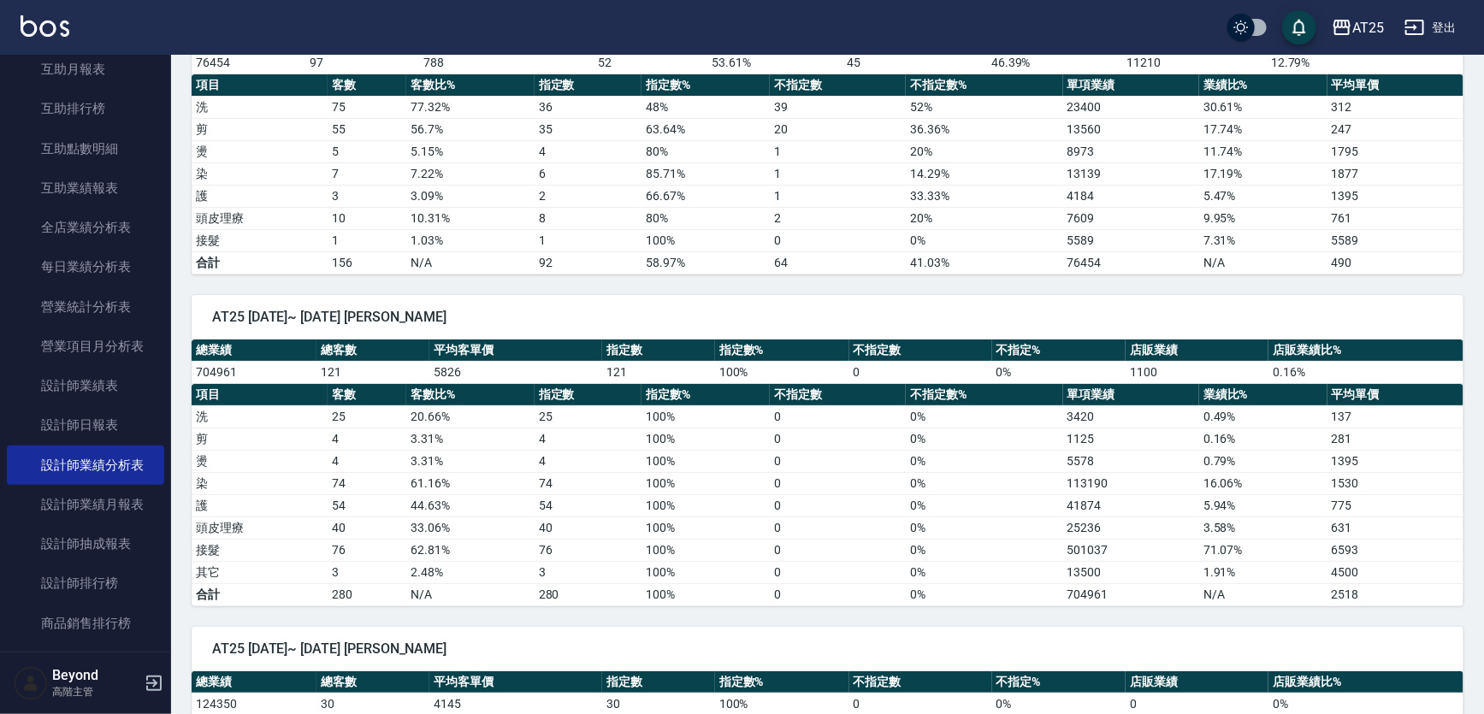
click at [1321, 295] on div "AT25 2025/07/01~ 2025/07/31 Ann" at bounding box center [828, 317] width 1272 height 44
